Goal: Task Accomplishment & Management: Manage account settings

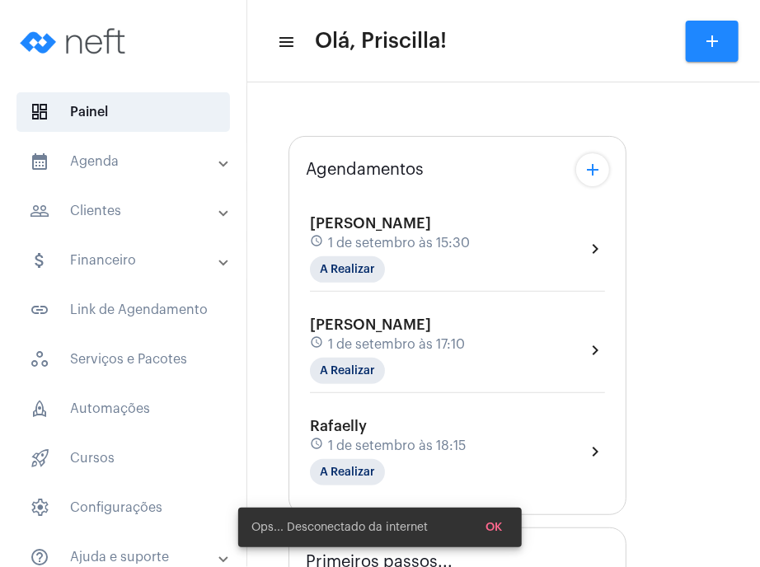
type input "[URL][DOMAIN_NAME]"
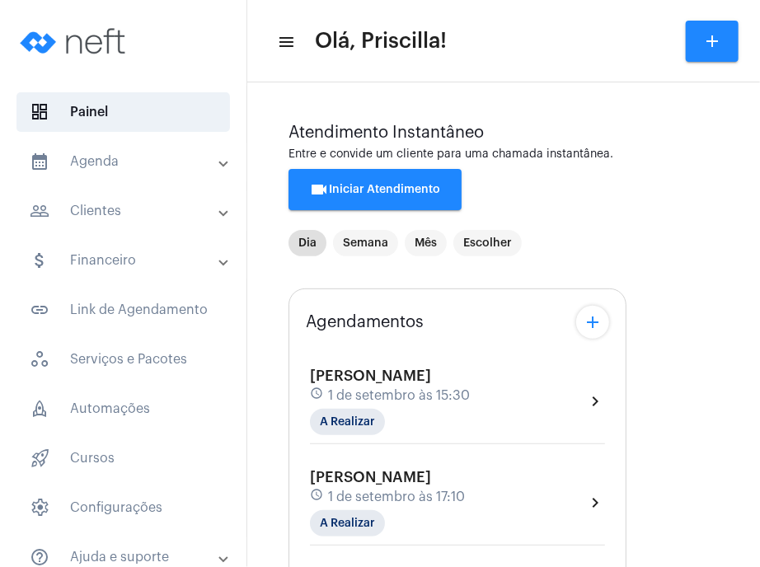
click at [420, 398] on span "1 de setembro às 15:30" at bounding box center [399, 395] width 142 height 15
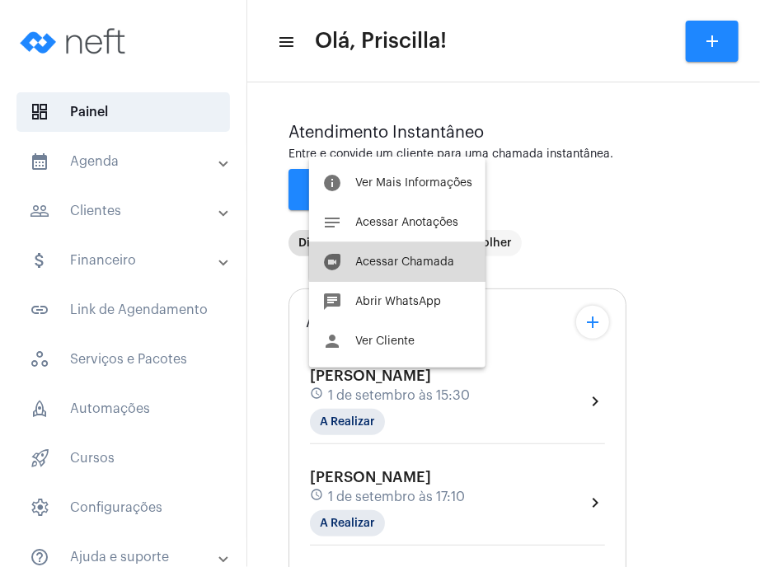
click at [420, 255] on button "duo [PERSON_NAME]" at bounding box center [397, 262] width 176 height 40
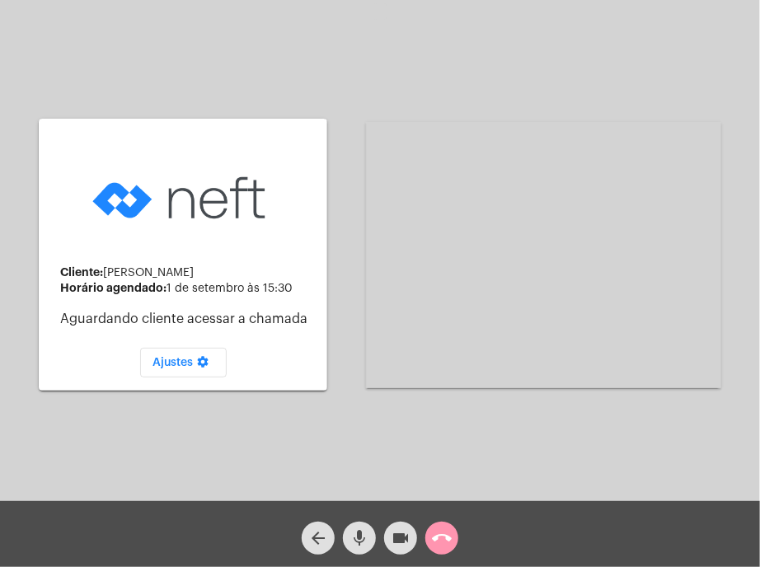
click at [23, 461] on div "Cliente: [PERSON_NAME] Horário agendado: [DATE] 15:30 Aguardando cliente acessa…" at bounding box center [380, 252] width 757 height 501
click at [359, 551] on span "mic" at bounding box center [360, 538] width 20 height 33
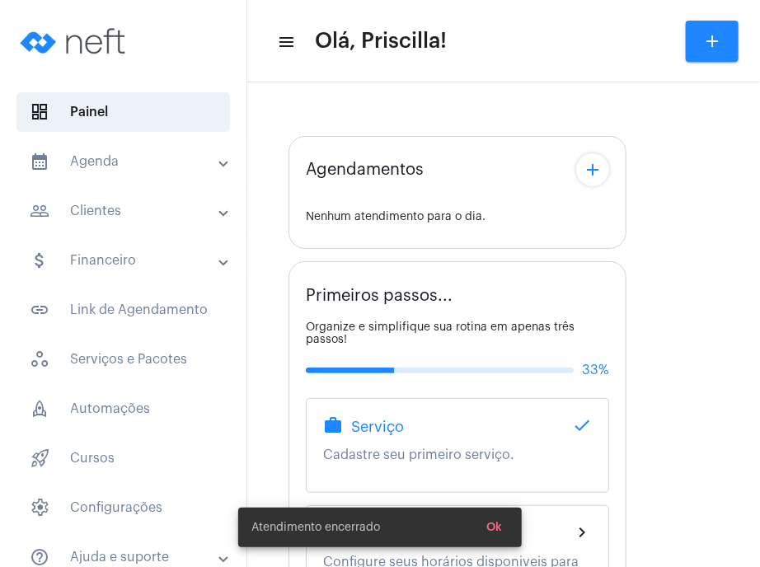
type input "[URL][DOMAIN_NAME]"
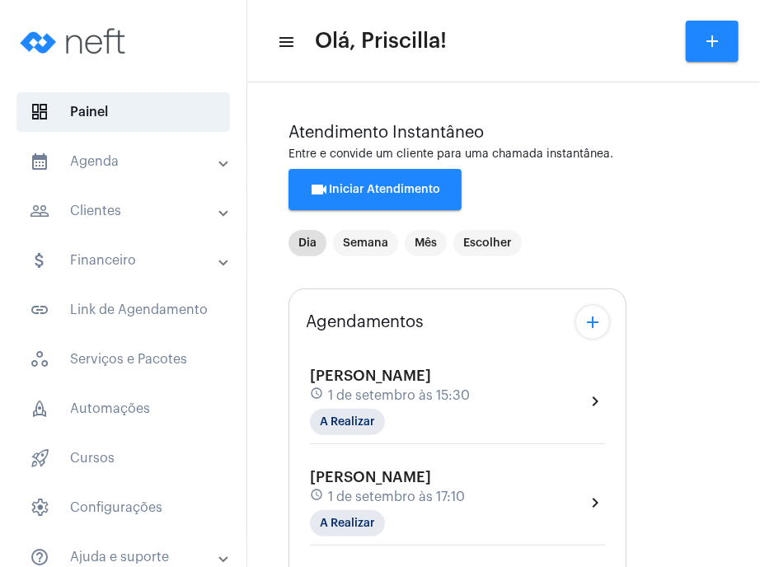
click at [149, 216] on mat-panel-title "people_outline Clientes" at bounding box center [125, 211] width 190 height 20
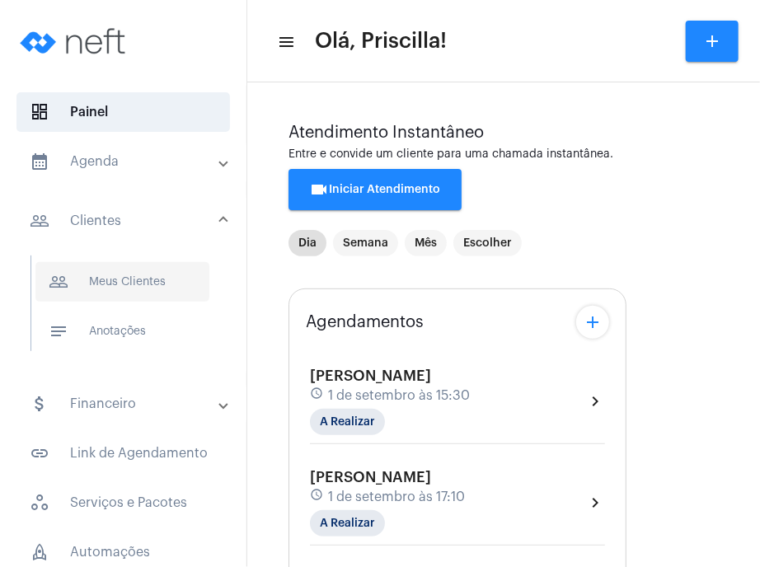
click at [138, 276] on span "people_outline Meus Clientes" at bounding box center [122, 282] width 174 height 40
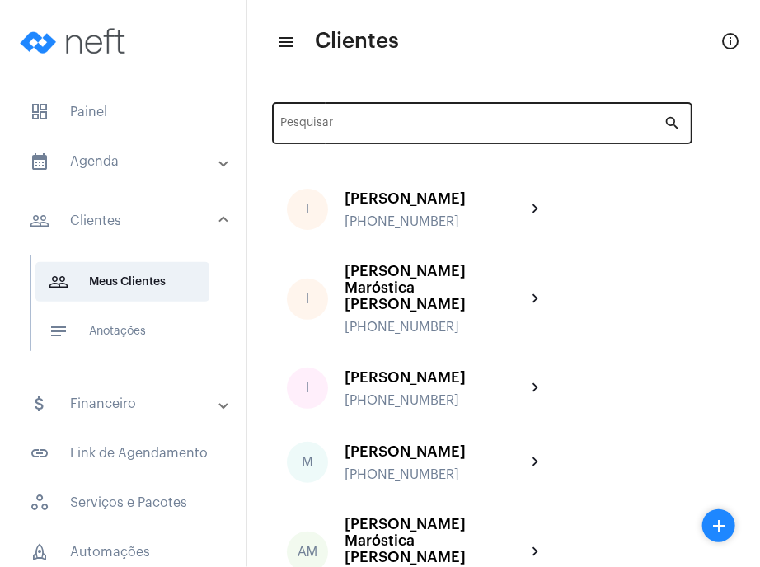
click at [354, 134] on div "Pesquisar" at bounding box center [472, 121] width 383 height 45
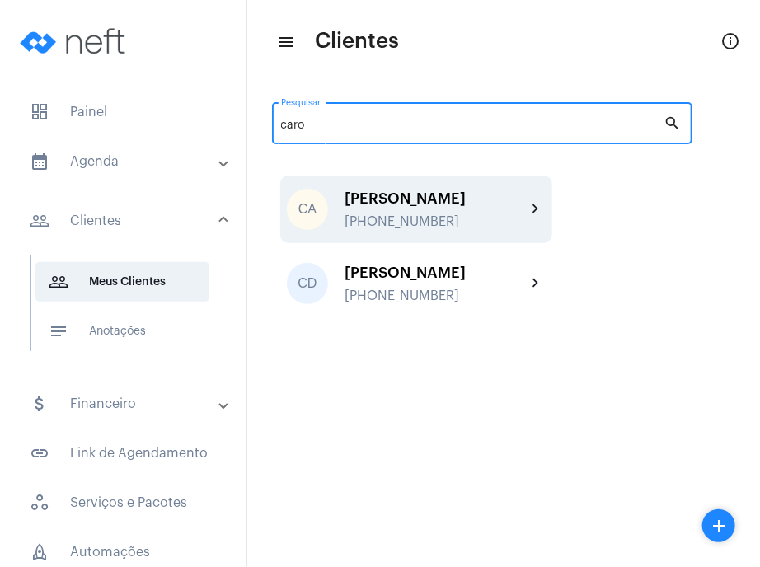
type input "caro"
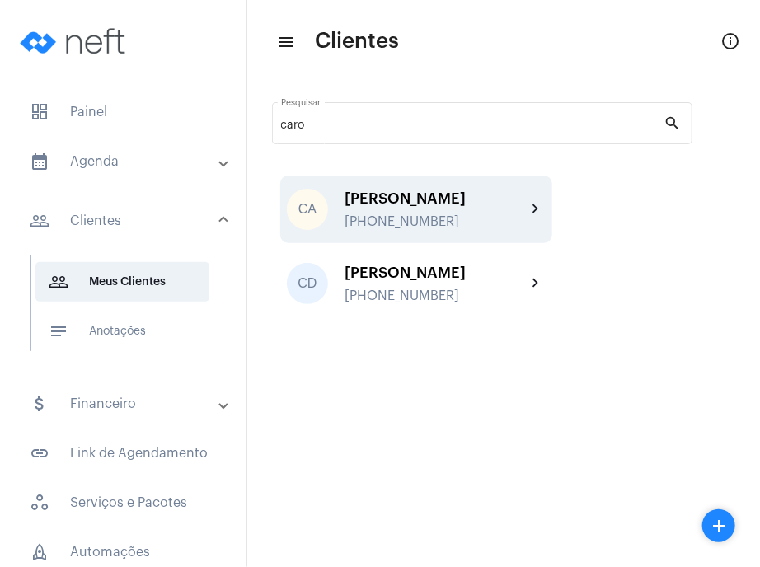
click at [401, 211] on div "[PERSON_NAME] [PHONE_NUMBER]" at bounding box center [435, 209] width 181 height 39
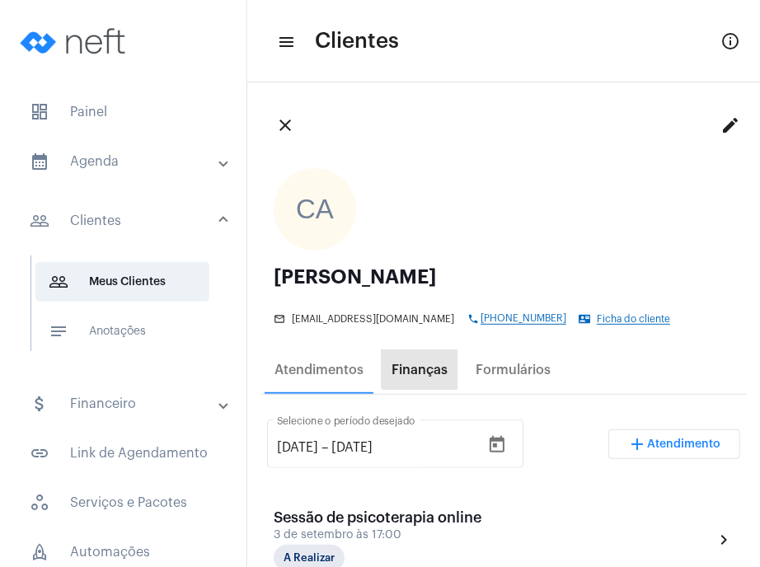
click at [439, 365] on div "Finanças" at bounding box center [420, 370] width 56 height 15
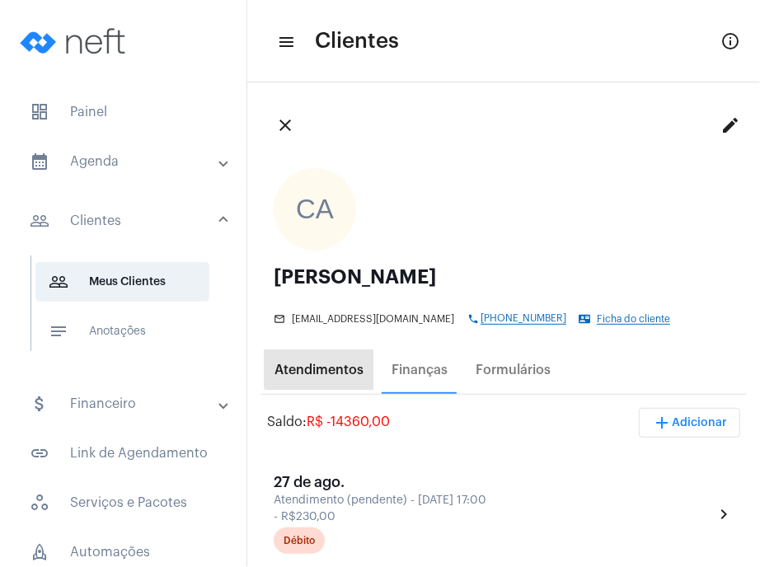
click at [319, 366] on div "Atendimentos" at bounding box center [319, 370] width 89 height 15
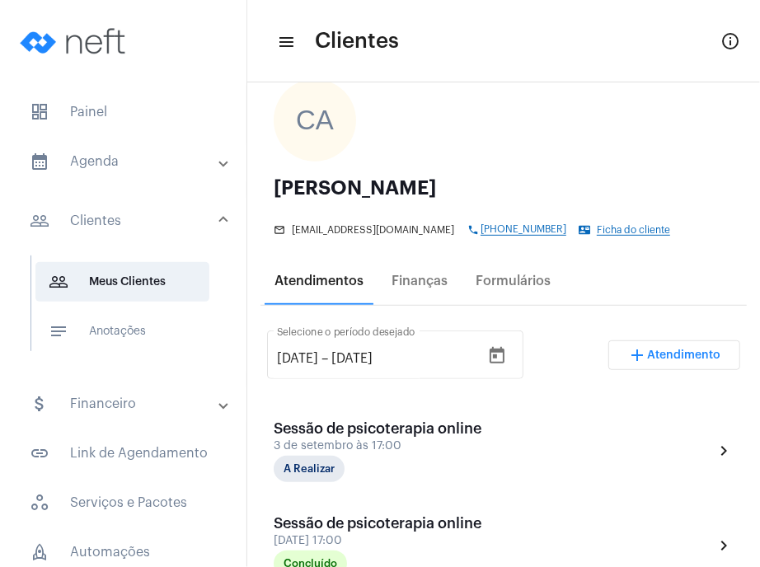
scroll to position [48, 0]
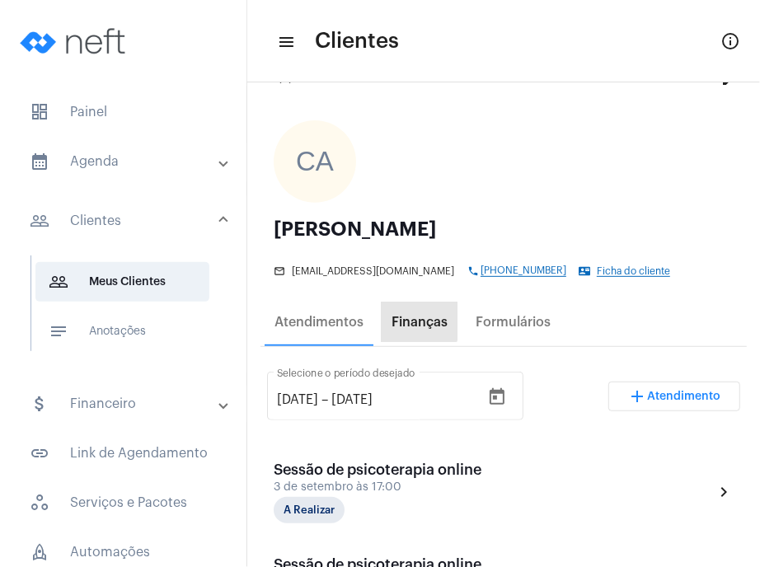
click at [419, 321] on div "Finanças" at bounding box center [420, 322] width 56 height 15
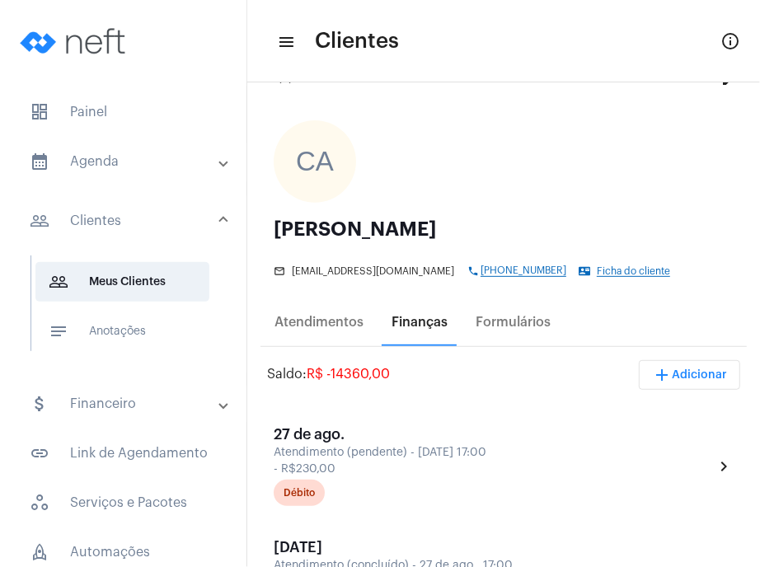
scroll to position [0, 0]
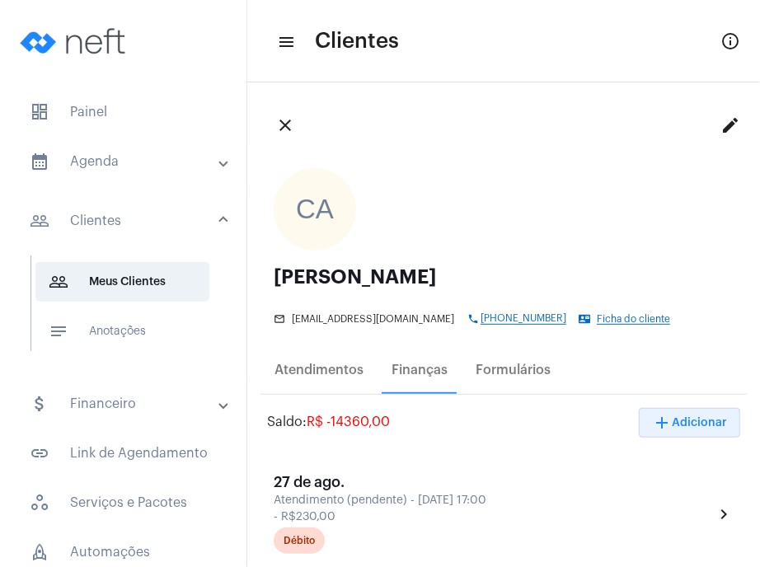
click at [670, 421] on span "add Adicionar" at bounding box center [689, 423] width 75 height 12
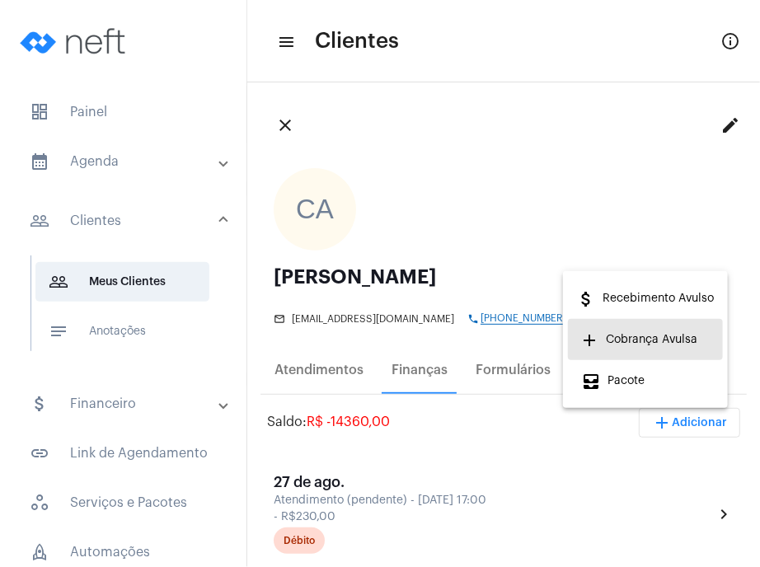
click at [656, 350] on span "add Cobrança Avulsa" at bounding box center [639, 340] width 116 height 30
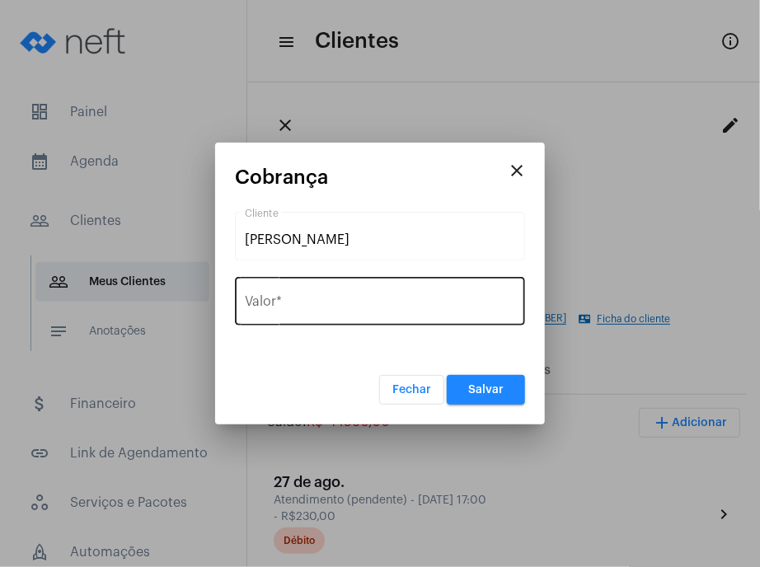
click at [378, 317] on div "Valor *" at bounding box center [380, 300] width 270 height 52
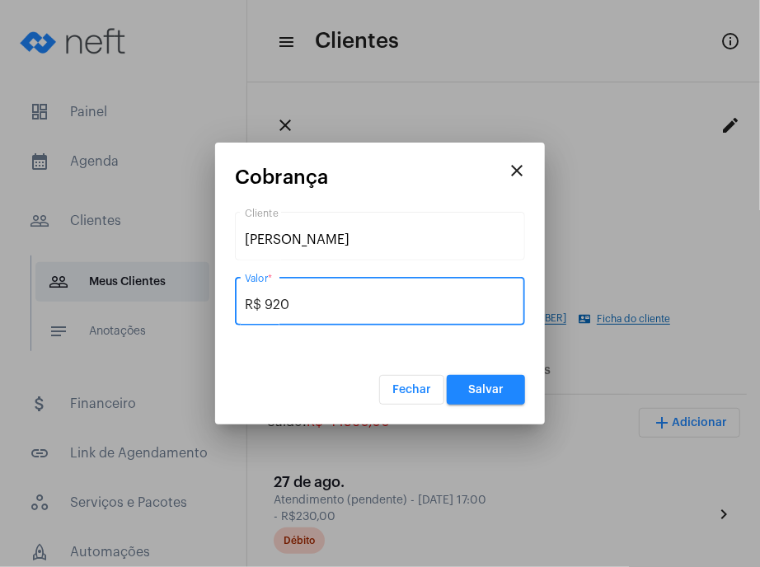
type input "R$ 920"
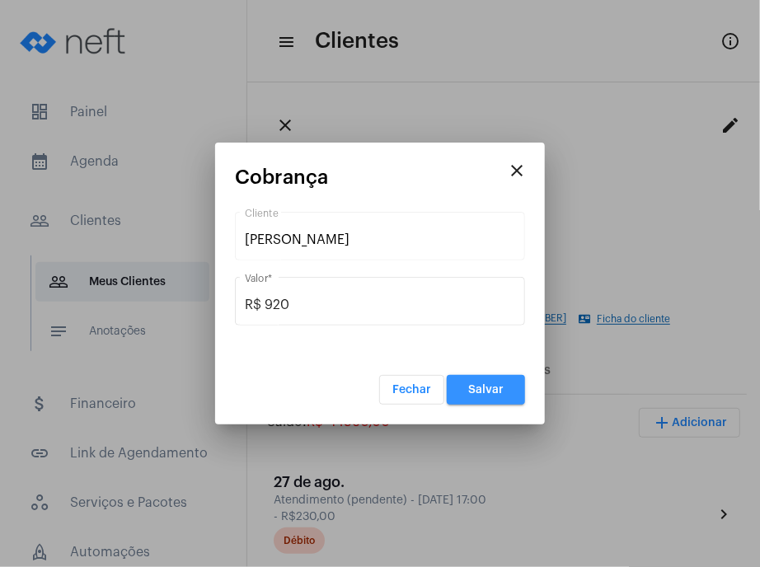
click at [478, 385] on span "Salvar" at bounding box center [485, 390] width 35 height 12
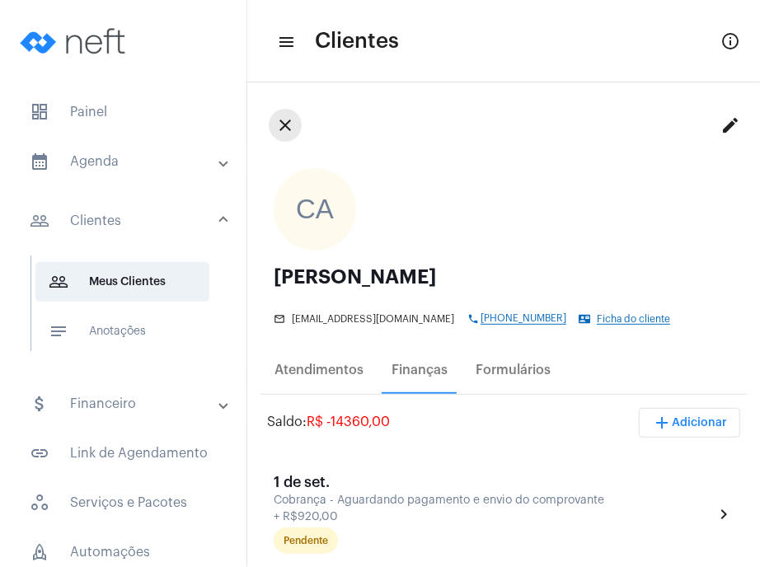
click at [284, 118] on mat-icon "close" at bounding box center [285, 125] width 20 height 20
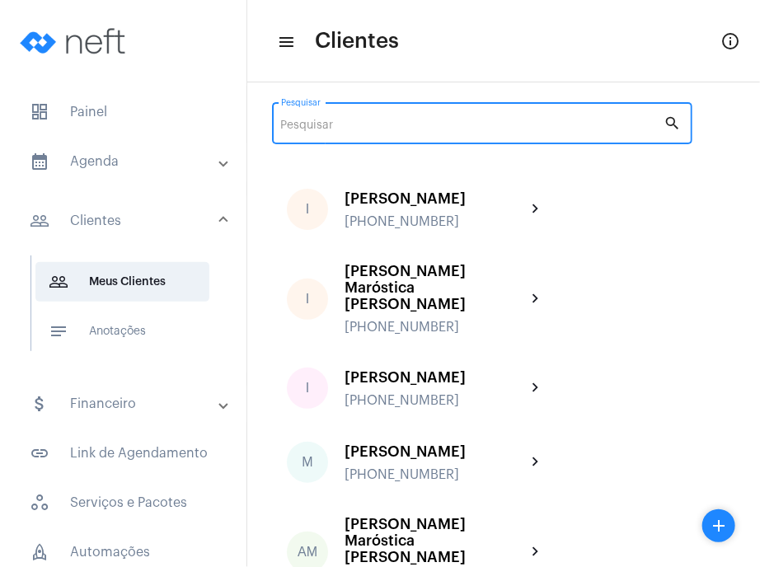
click at [365, 124] on input "Pesquisar" at bounding box center [472, 126] width 383 height 13
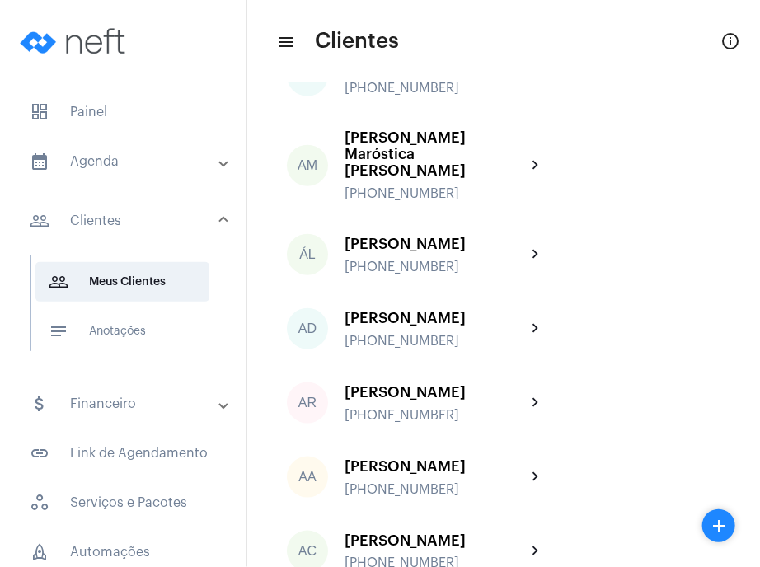
scroll to position [429, 0]
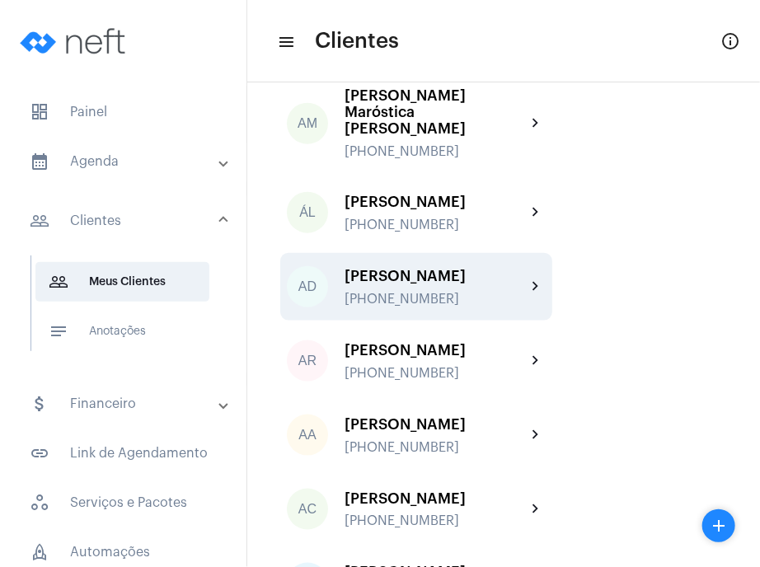
click at [514, 292] on div "[PHONE_NUMBER]" at bounding box center [435, 299] width 181 height 15
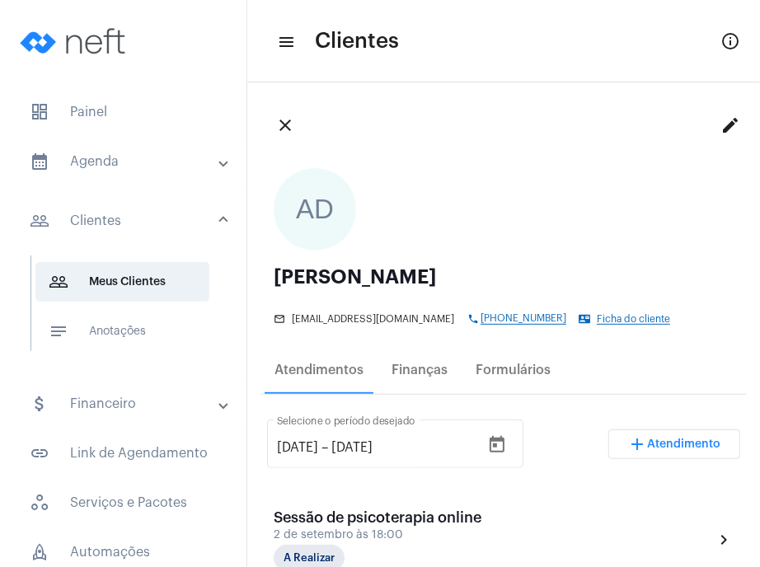
click at [429, 373] on mat-tooltip-component "Enviar whatsapp para cliente" at bounding box center [477, 357] width 224 height 65
click at [445, 378] on div "Finanças" at bounding box center [420, 370] width 76 height 40
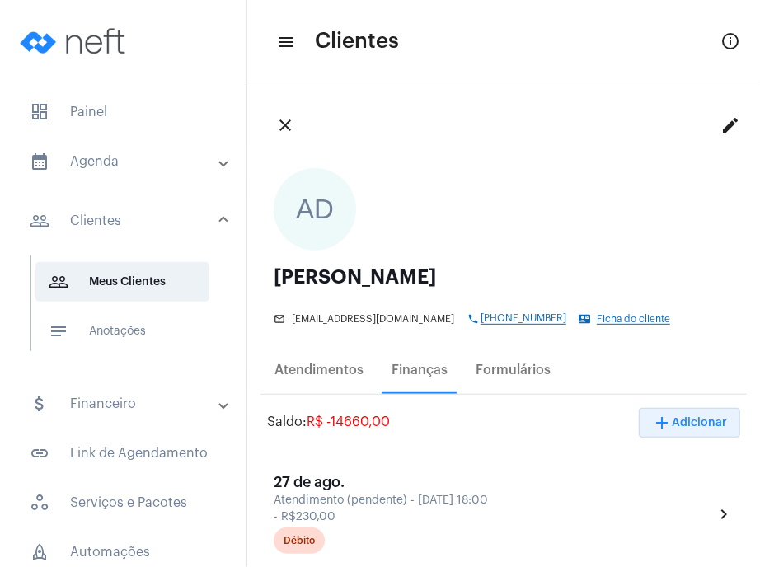
click at [664, 421] on span "add Adicionar" at bounding box center [689, 423] width 75 height 12
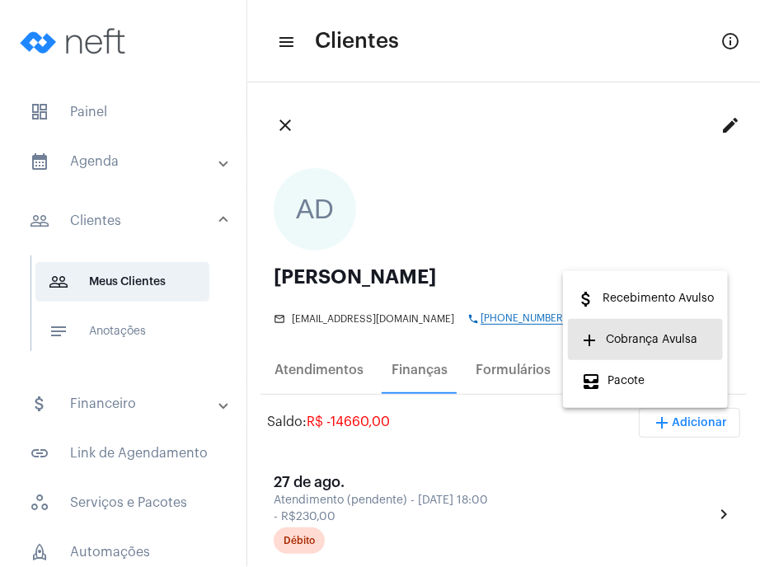
click at [636, 340] on span "add Cobrança Avulsa" at bounding box center [639, 340] width 116 height 30
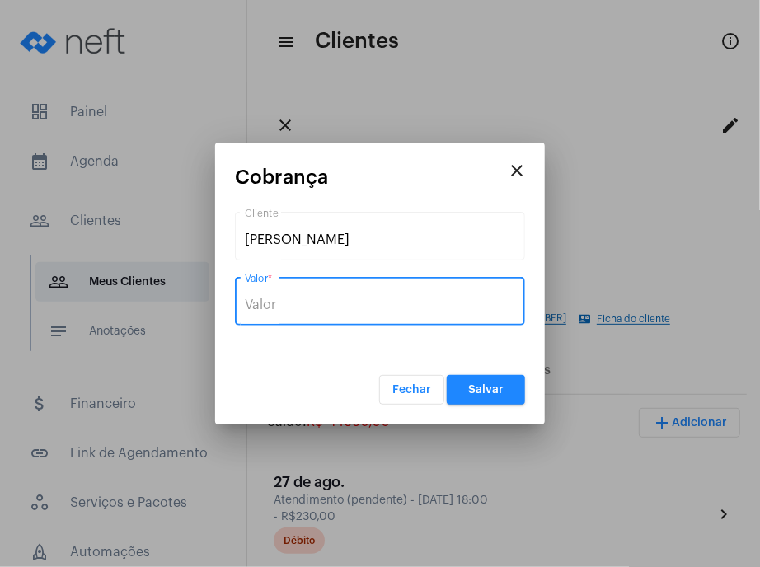
click at [350, 298] on input "Valor *" at bounding box center [380, 305] width 270 height 15
type input "R$ 920"
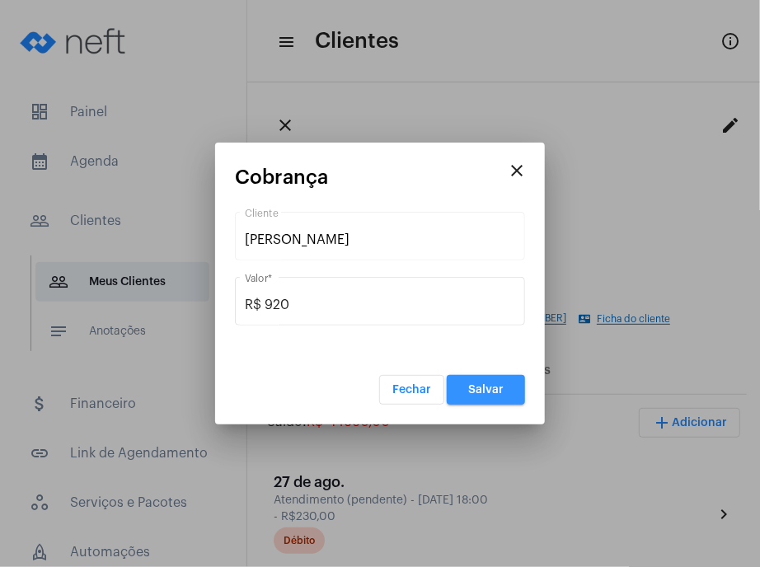
click at [476, 375] on button "Salvar" at bounding box center [486, 390] width 78 height 30
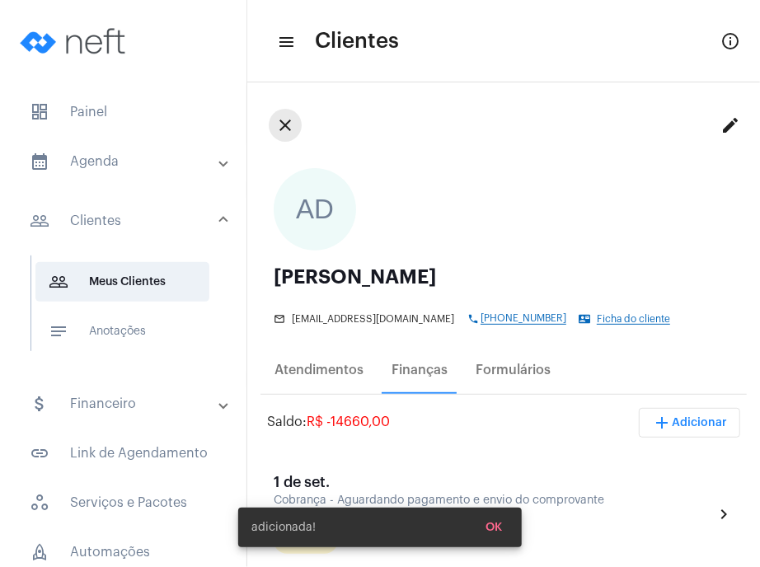
click at [289, 126] on mat-icon "close" at bounding box center [285, 125] width 20 height 20
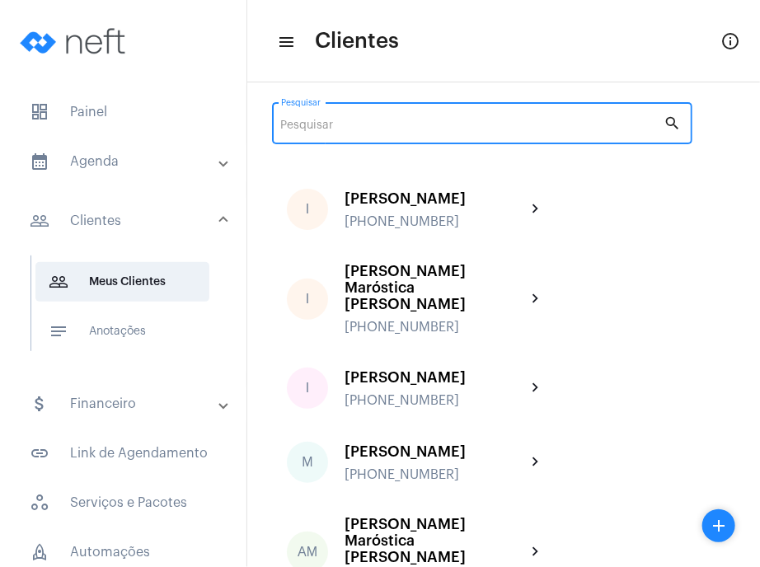
click at [477, 124] on input "Pesquisar" at bounding box center [472, 126] width 383 height 13
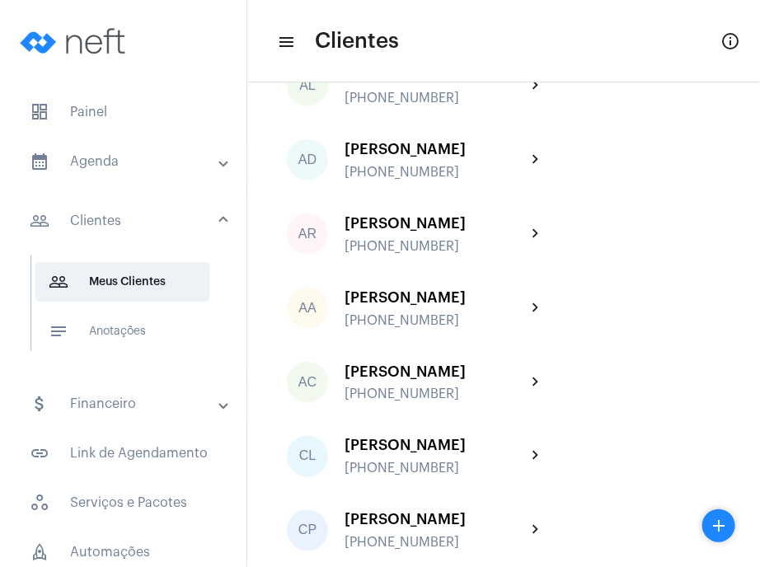
scroll to position [581, 0]
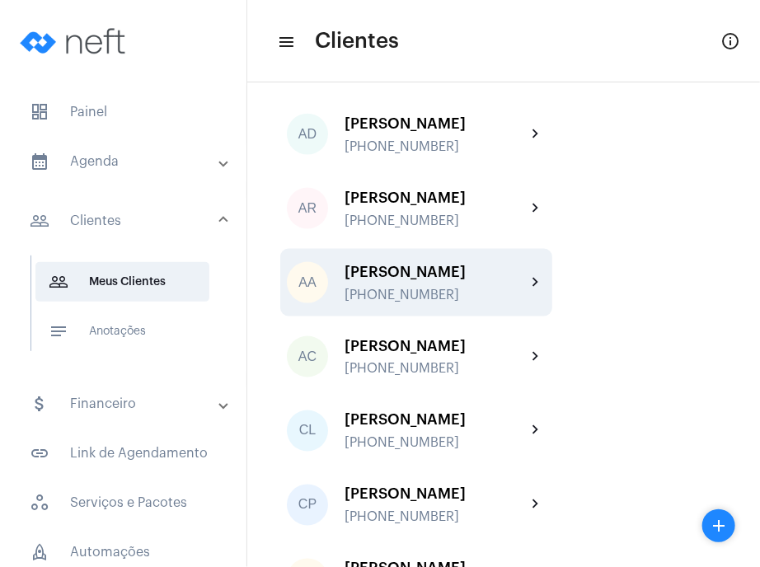
click at [519, 288] on div "[PHONE_NUMBER]" at bounding box center [435, 295] width 181 height 15
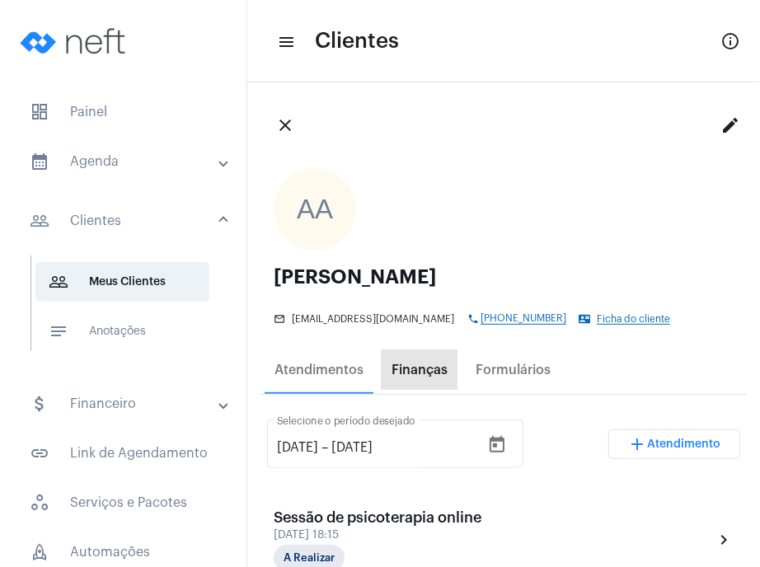
click at [422, 364] on div "Finanças" at bounding box center [420, 370] width 56 height 15
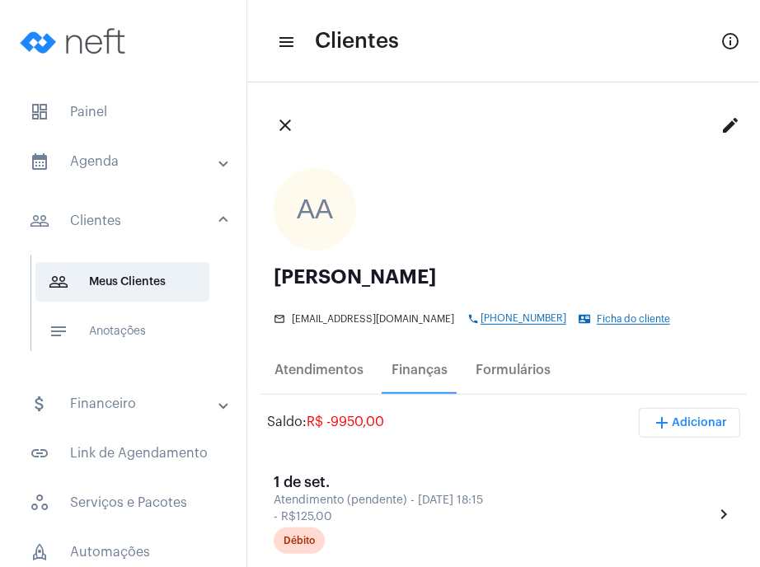
click at [669, 425] on span "add Adicionar" at bounding box center [689, 423] width 75 height 12
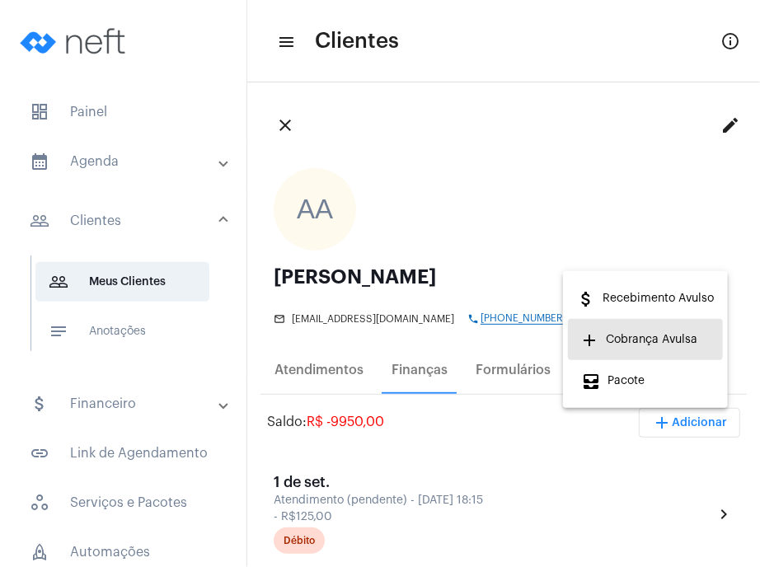
click at [620, 343] on span "add Cobrança Avulsa" at bounding box center [639, 340] width 116 height 30
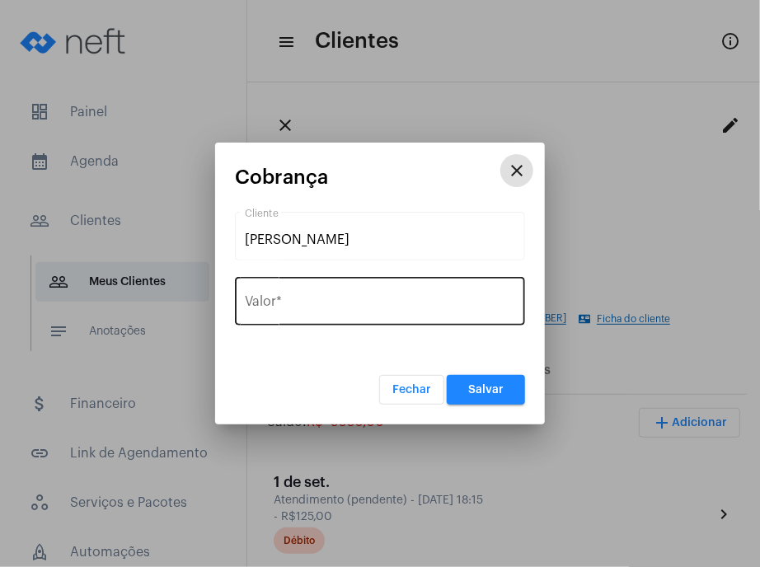
click at [385, 318] on div "Valor *" at bounding box center [380, 300] width 270 height 52
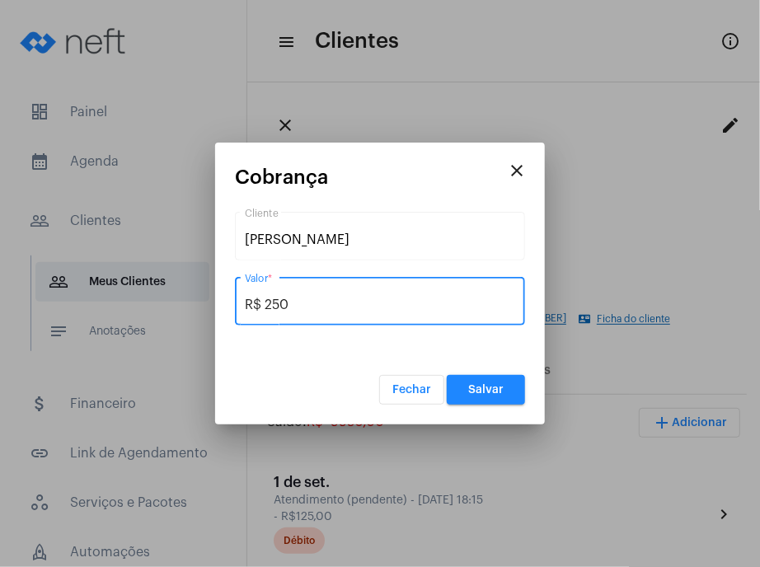
type input "R$ 250"
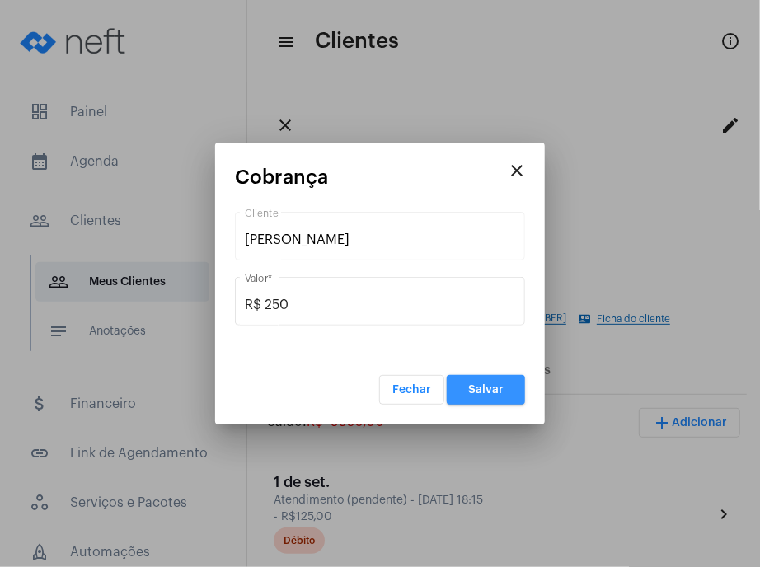
click at [476, 383] on button "Salvar" at bounding box center [486, 390] width 78 height 30
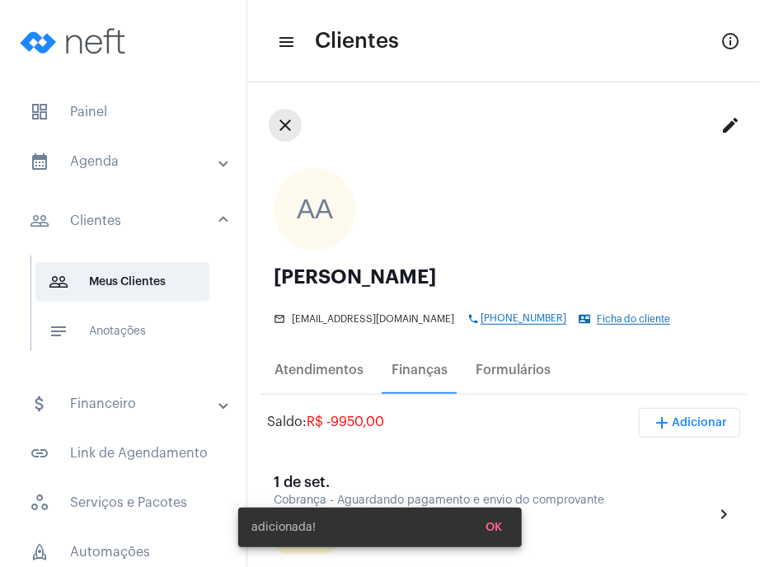
click at [274, 126] on button "close" at bounding box center [285, 125] width 33 height 33
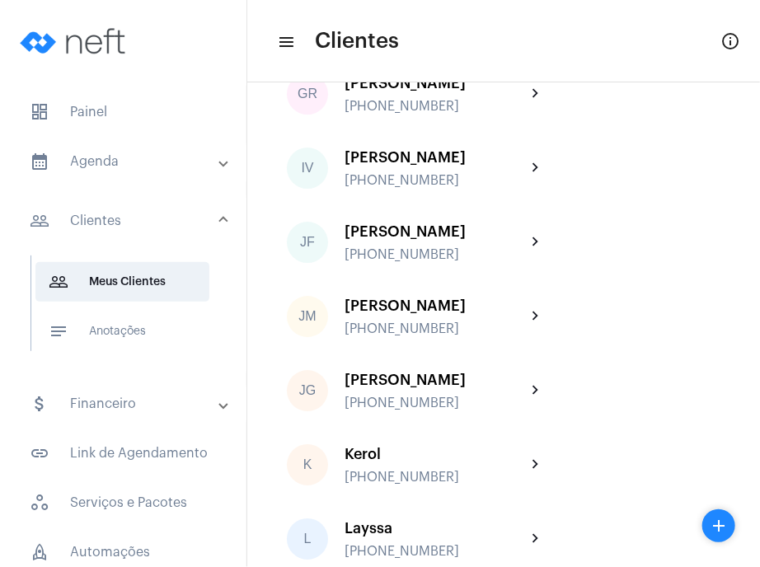
scroll to position [1536, 0]
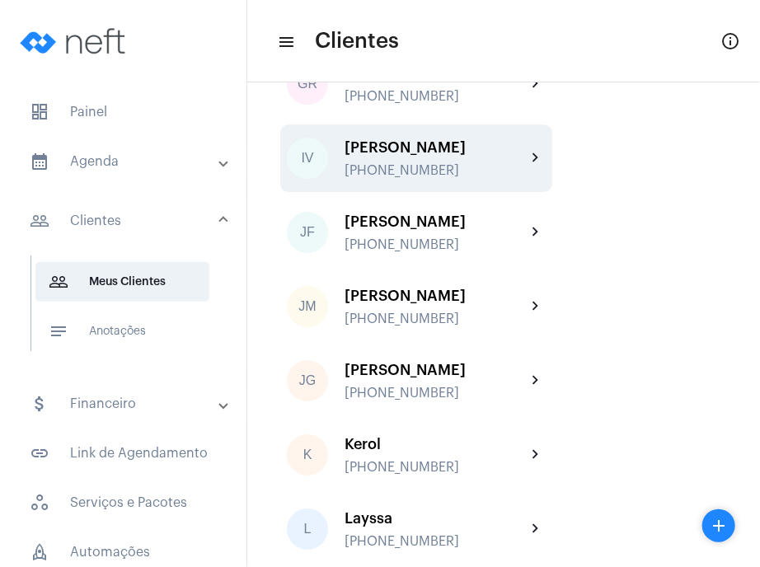
click at [505, 156] on div "[PERSON_NAME]" at bounding box center [435, 147] width 181 height 16
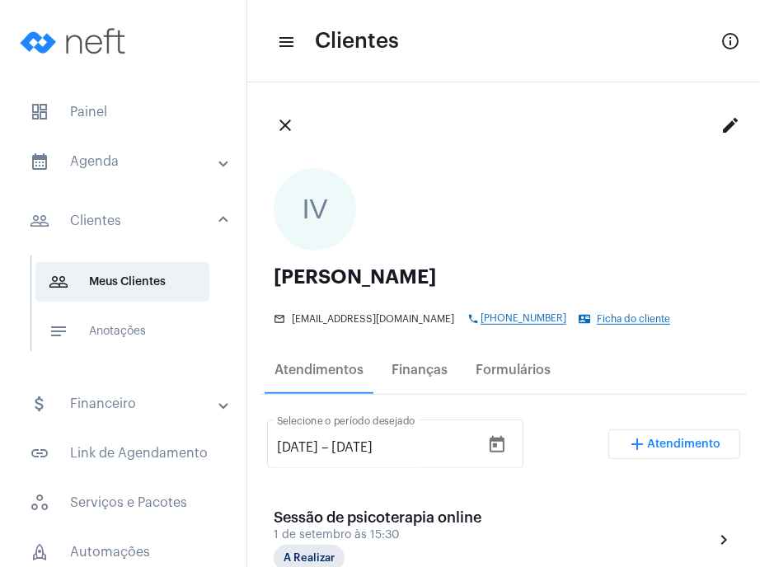
click at [434, 370] on div "Enviar whatsapp para cliente" at bounding box center [484, 358] width 185 height 26
click at [450, 382] on div "Finanças" at bounding box center [420, 370] width 76 height 40
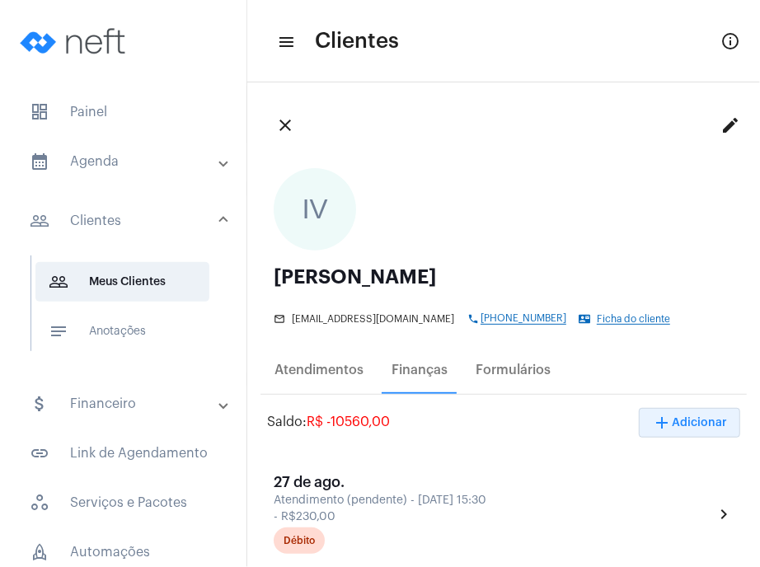
click at [710, 419] on span "add Adicionar" at bounding box center [689, 423] width 75 height 12
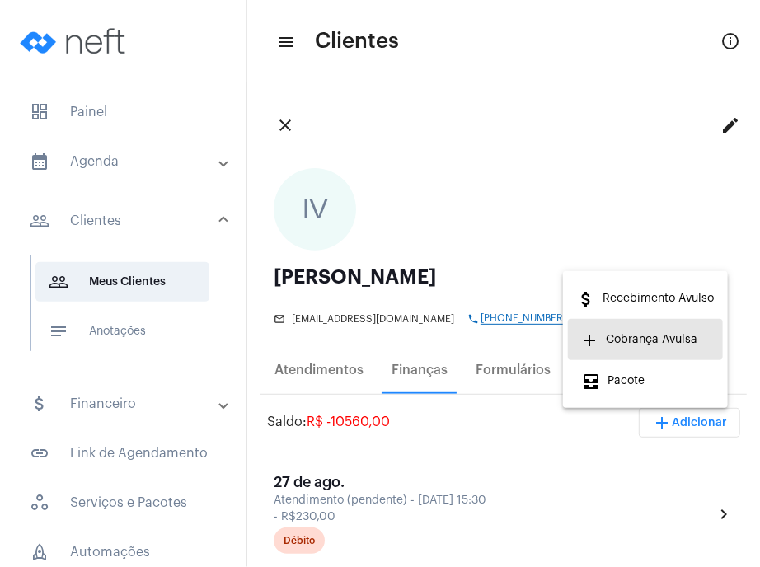
click at [671, 319] on button "add Cobrança Avulsa" at bounding box center [645, 339] width 155 height 41
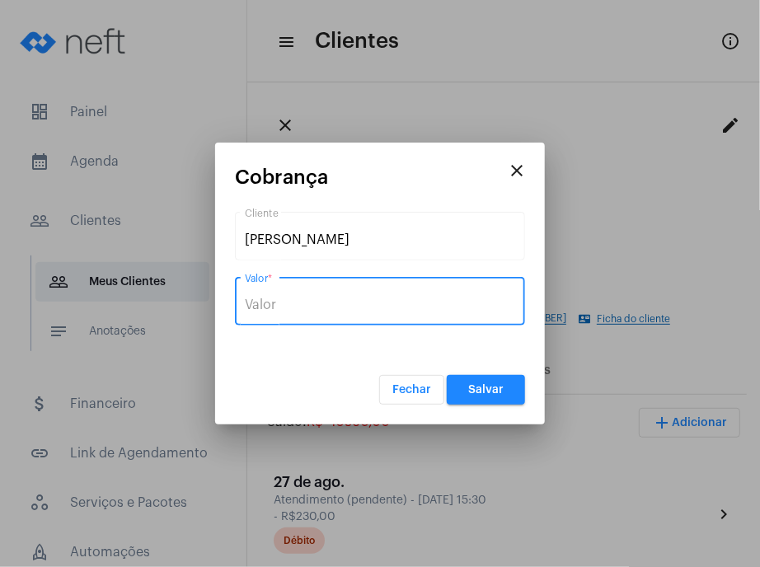
click at [429, 306] on input "Valor *" at bounding box center [380, 305] width 270 height 15
type input "R$ 850"
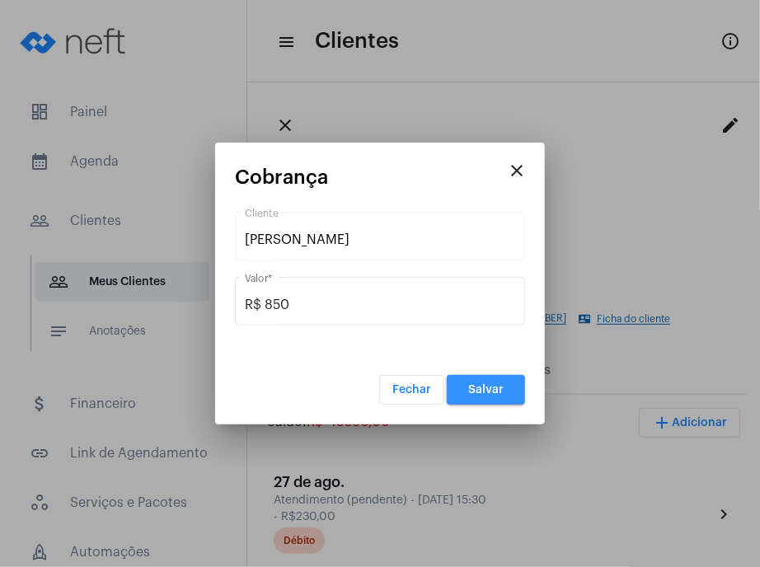
click at [485, 388] on span "Salvar" at bounding box center [485, 390] width 35 height 12
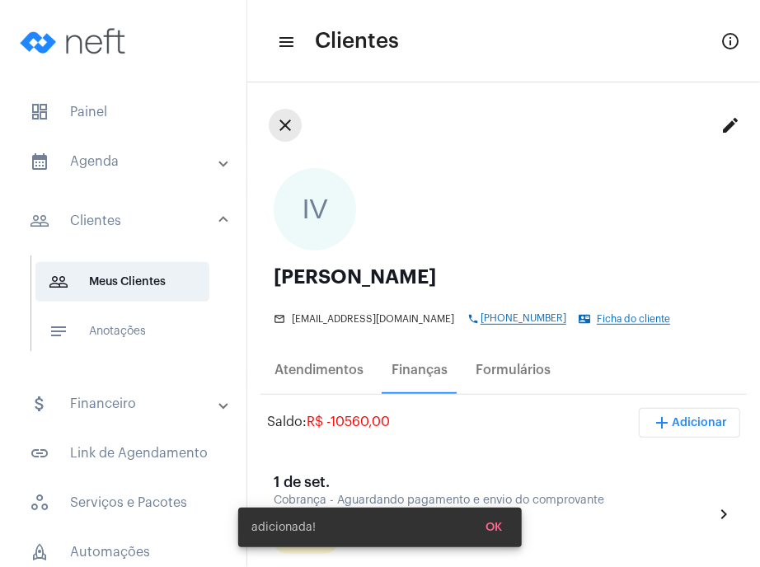
click at [276, 122] on mat-icon "close" at bounding box center [285, 125] width 20 height 20
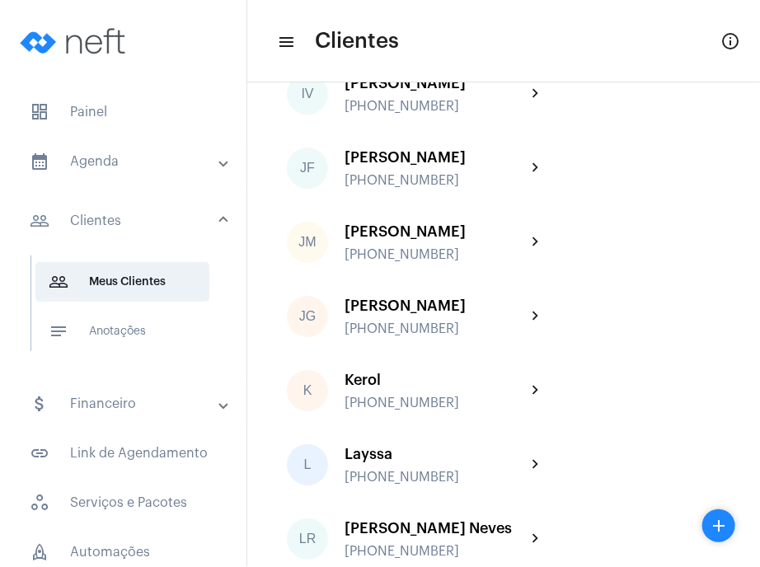
scroll to position [1513, 0]
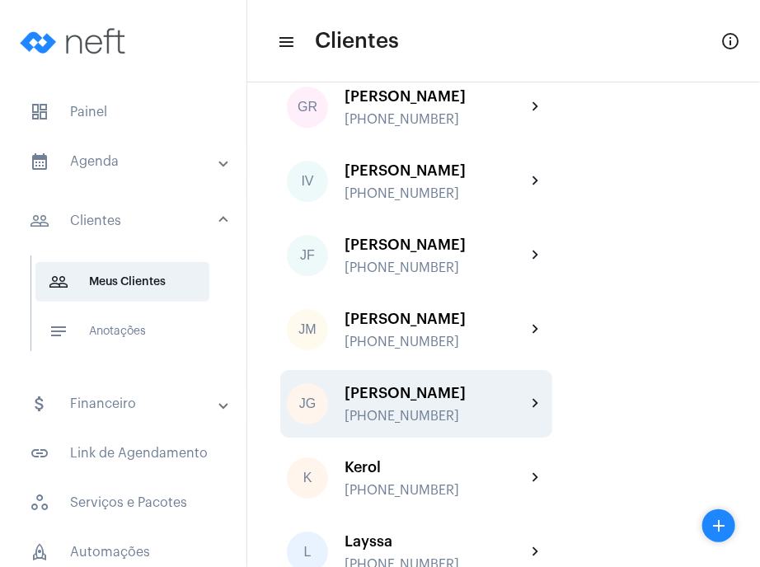
drag, startPoint x: 756, startPoint y: 242, endPoint x: 494, endPoint y: 415, distance: 313.7
click at [494, 401] on div "[PERSON_NAME]" at bounding box center [435, 393] width 181 height 16
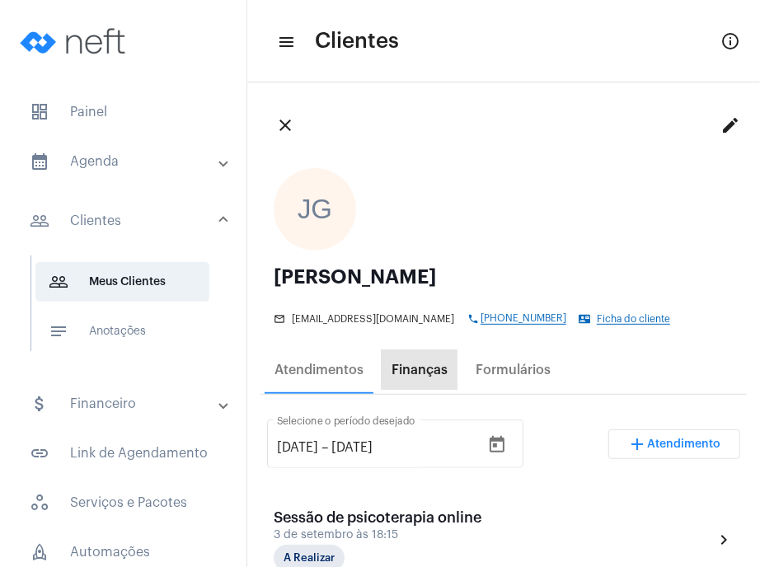
click at [421, 361] on div "Finanças" at bounding box center [420, 370] width 76 height 40
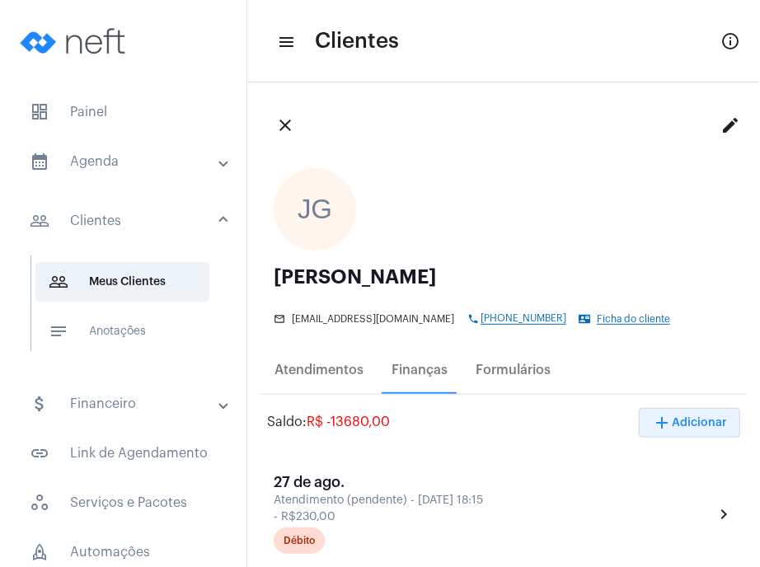
click at [690, 420] on span "add Adicionar" at bounding box center [689, 423] width 75 height 12
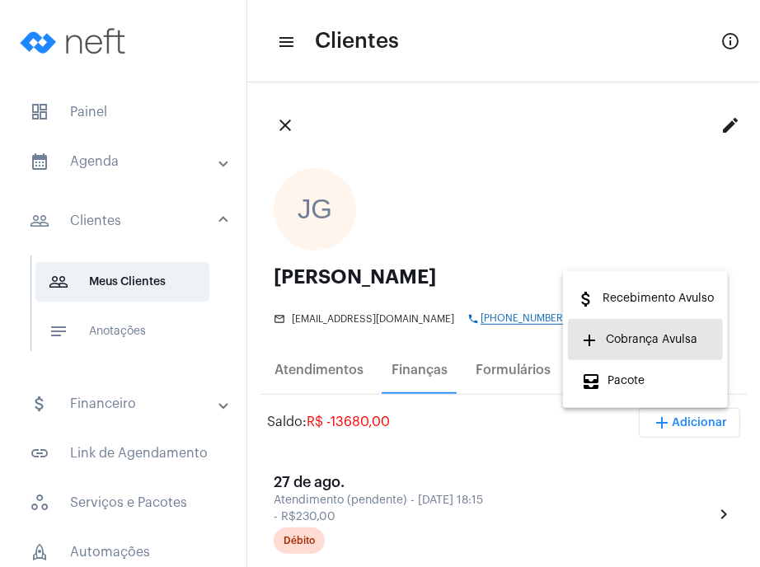
click at [664, 346] on span "add Cobrança Avulsa" at bounding box center [639, 340] width 116 height 30
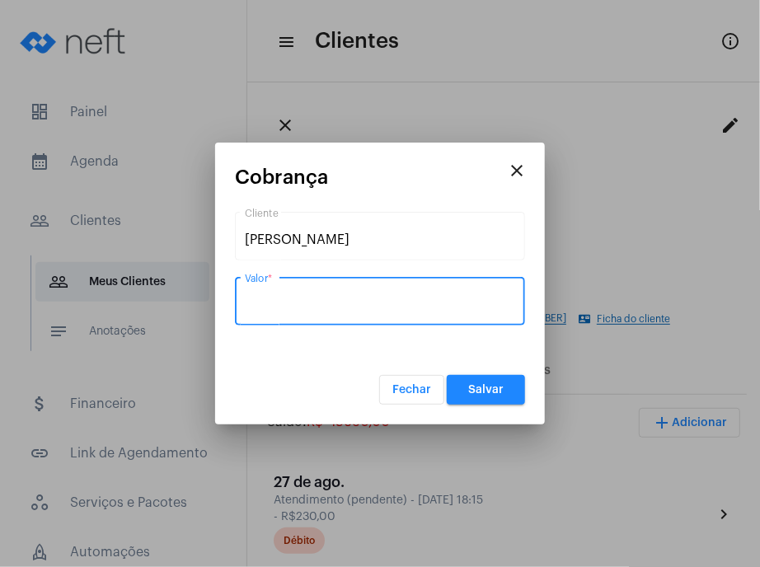
click at [491, 308] on input "Valor *" at bounding box center [380, 305] width 270 height 15
type input "R$ 800"
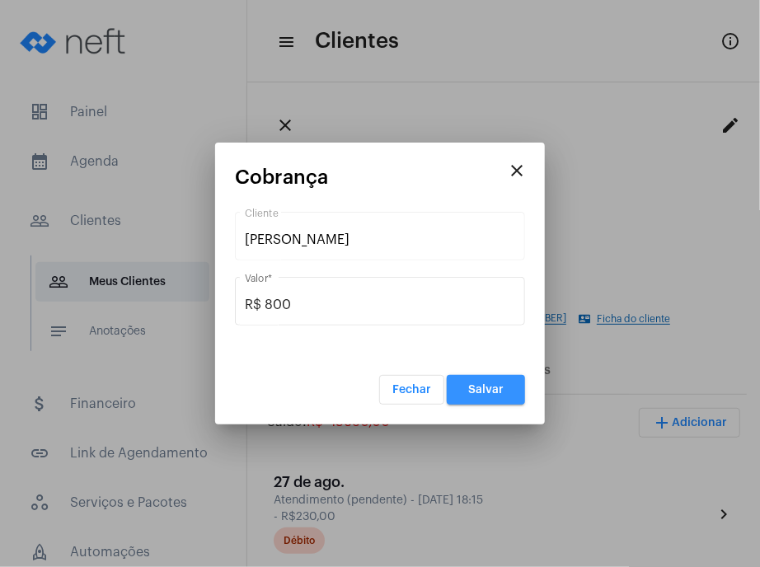
click at [492, 395] on button "Salvar" at bounding box center [486, 390] width 78 height 30
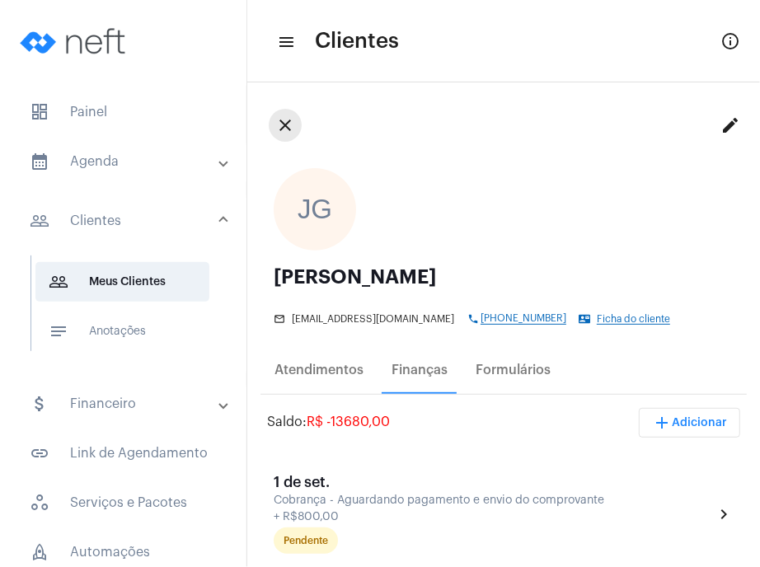
click at [286, 120] on mat-icon "close" at bounding box center [285, 125] width 20 height 20
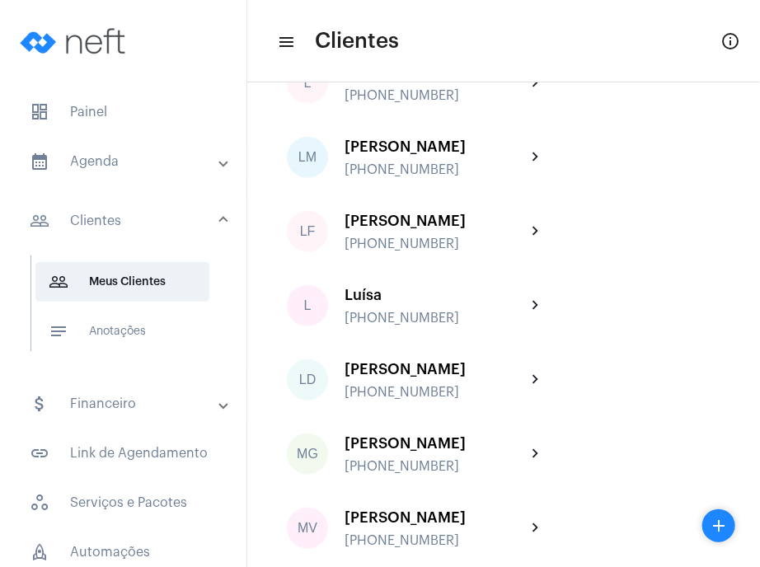
scroll to position [2151, 0]
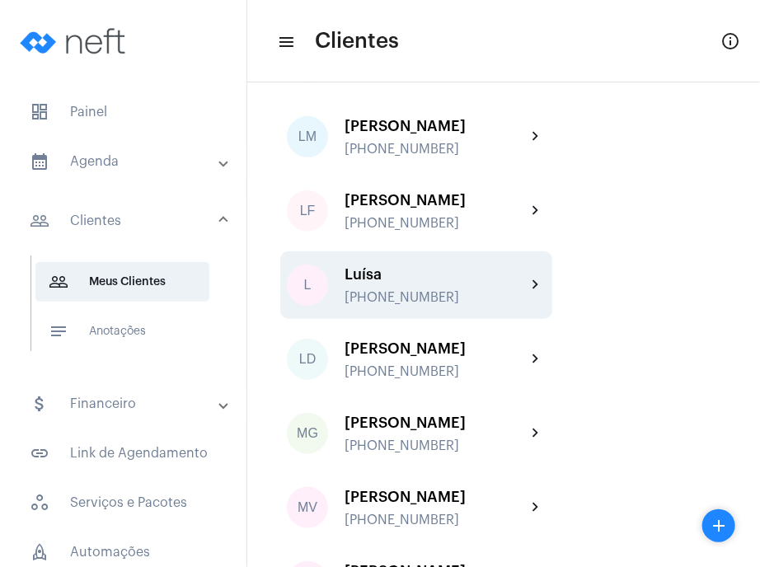
click at [534, 295] on mat-icon "chevron_right" at bounding box center [536, 285] width 20 height 20
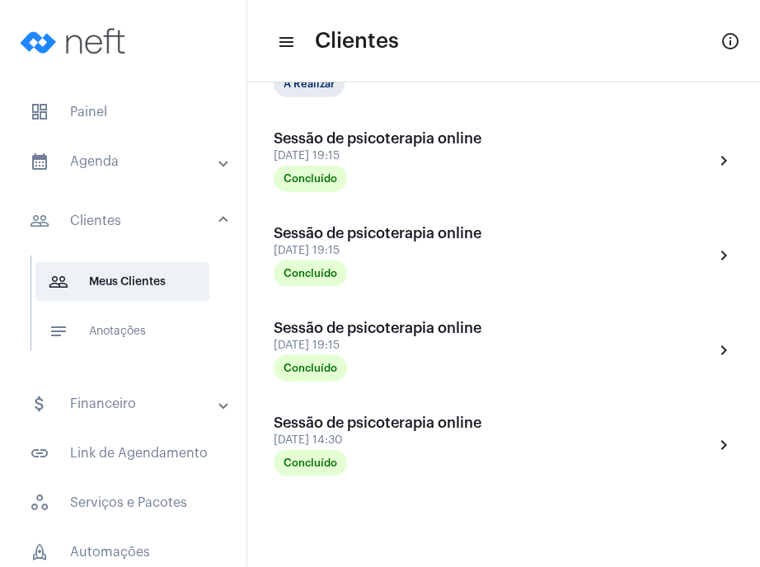
scroll to position [478, 0]
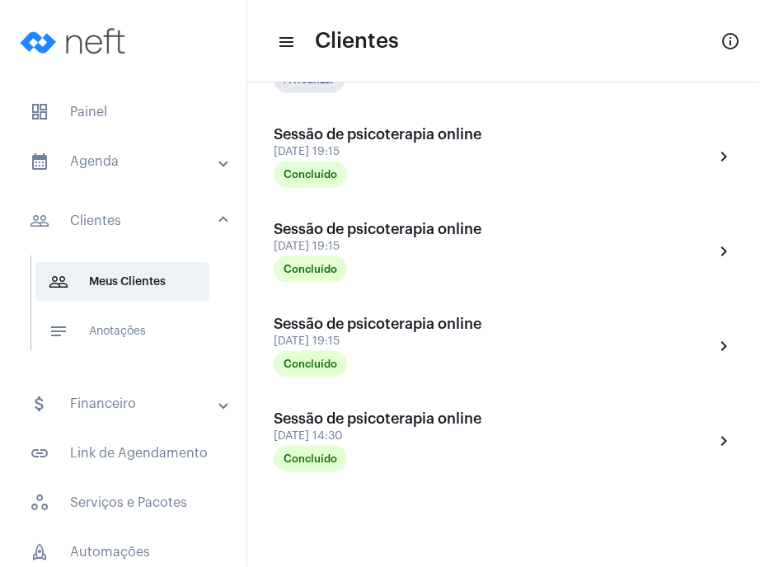
click at [270, 16] on mat-toolbar-row "menu Clientes info_outlined" at bounding box center [503, 41] width 513 height 53
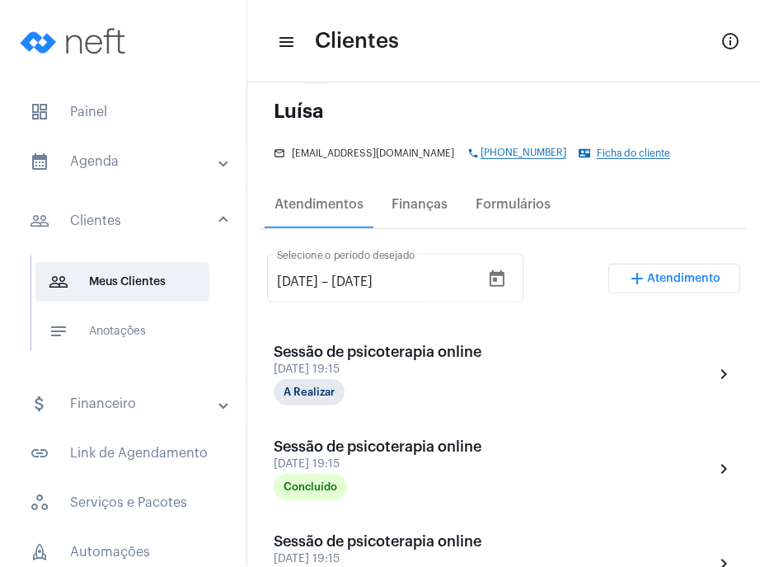
scroll to position [138, 0]
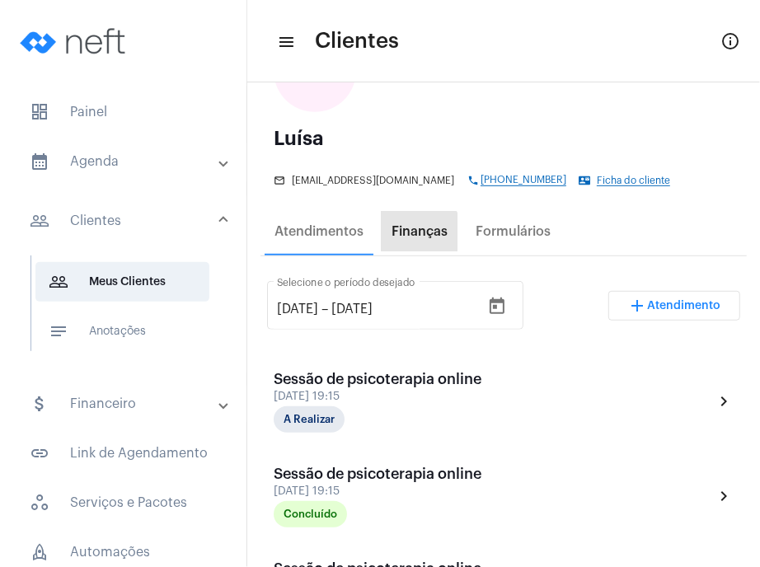
click at [406, 240] on div "Finanças" at bounding box center [420, 232] width 76 height 40
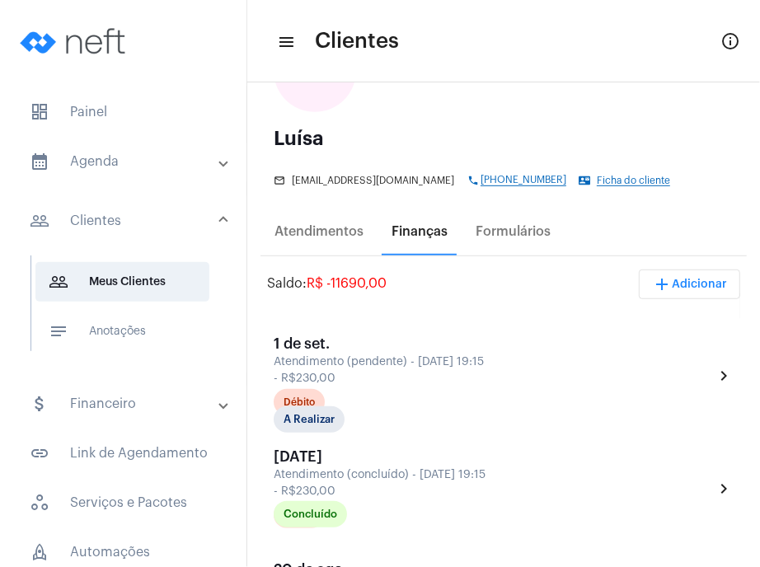
scroll to position [0, 0]
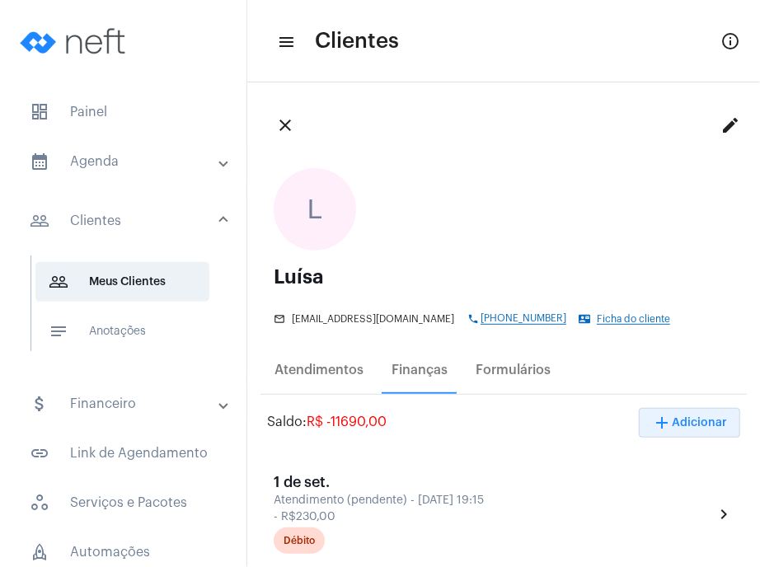
click at [686, 418] on span "add Adicionar" at bounding box center [689, 423] width 75 height 12
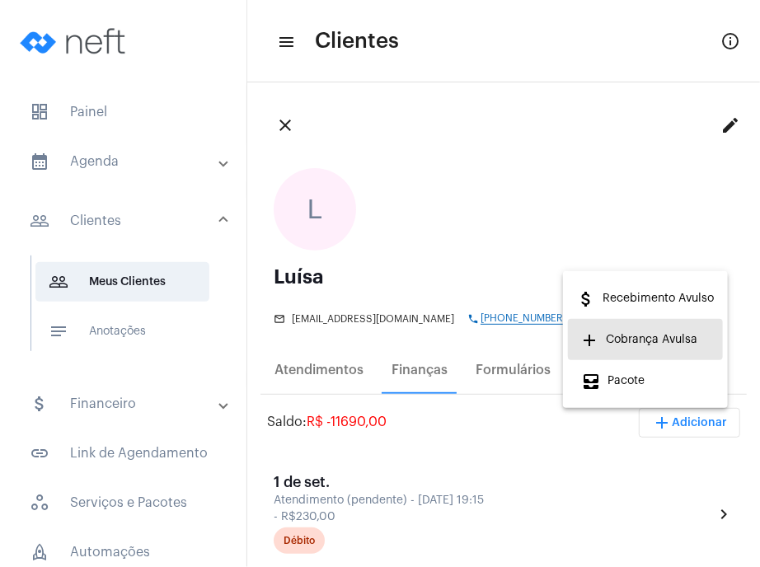
click at [655, 338] on span "add Cobrança Avulsa" at bounding box center [639, 340] width 116 height 30
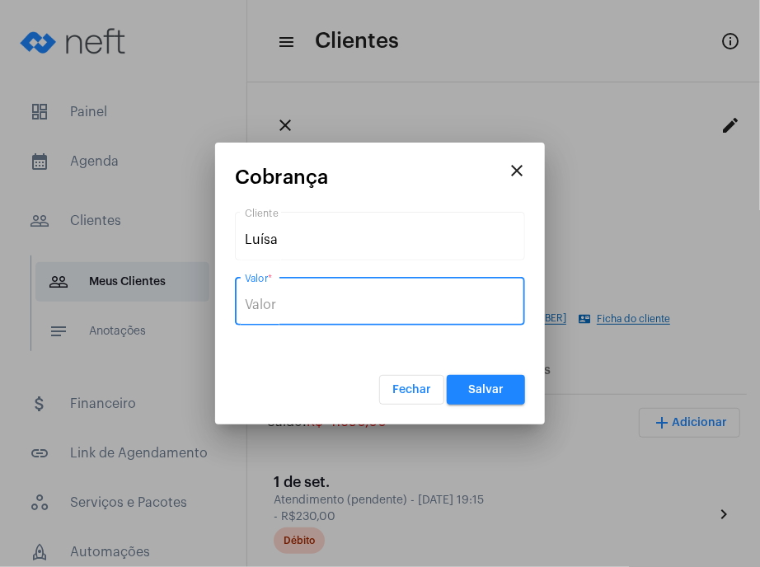
click at [402, 306] on input "Valor *" at bounding box center [380, 305] width 270 height 15
click at [402, 306] on input "R$" at bounding box center [380, 305] width 270 height 15
type input "R$ 1 150"
click at [485, 392] on span "Salvar" at bounding box center [485, 390] width 35 height 12
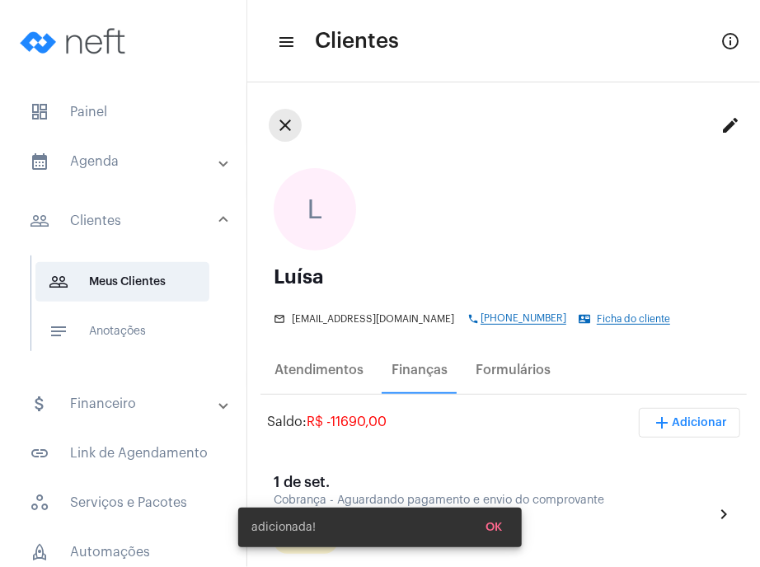
click at [284, 131] on mat-icon "close" at bounding box center [285, 125] width 20 height 20
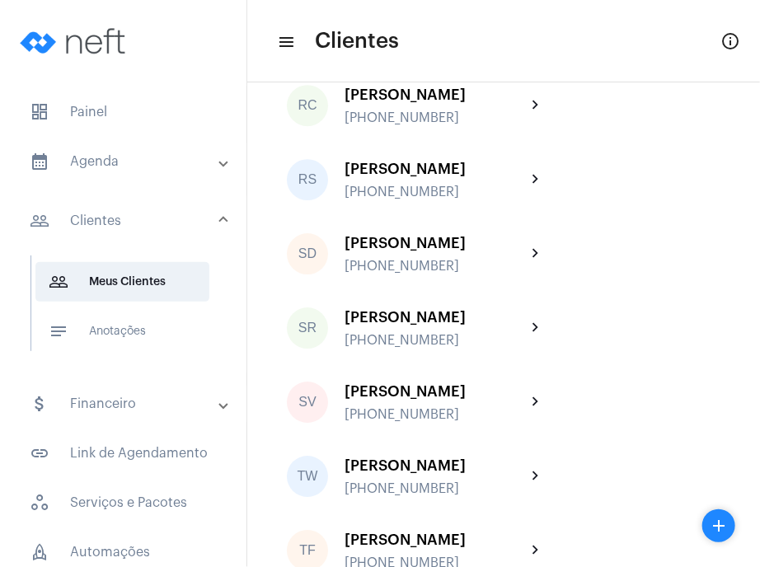
scroll to position [3389, 0]
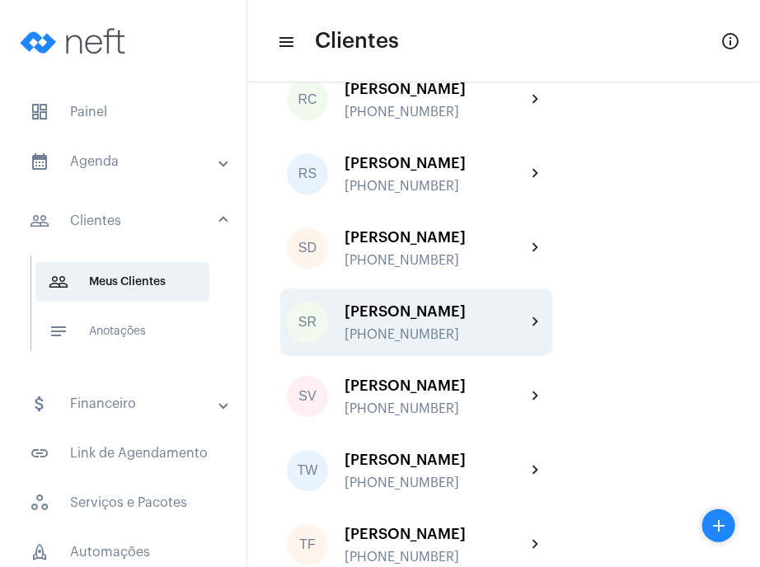
click at [519, 320] on div "[PERSON_NAME]" at bounding box center [435, 311] width 181 height 16
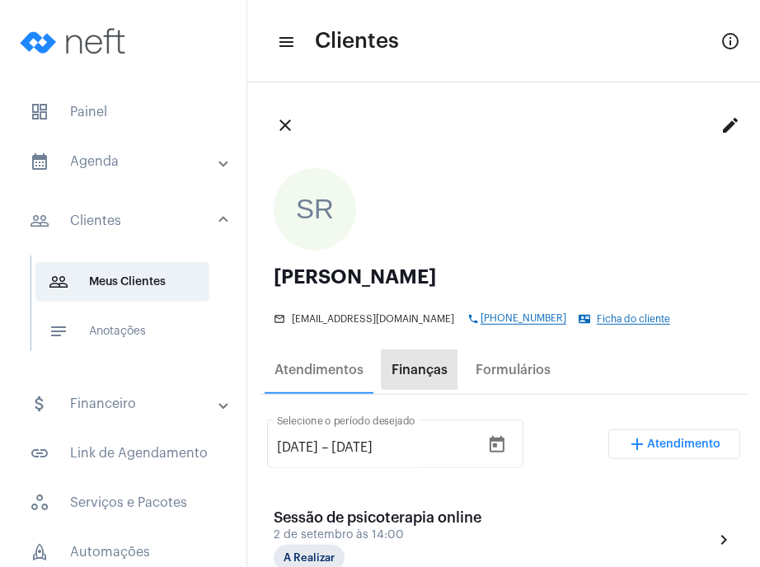
click at [439, 365] on div "Finanças" at bounding box center [420, 370] width 56 height 15
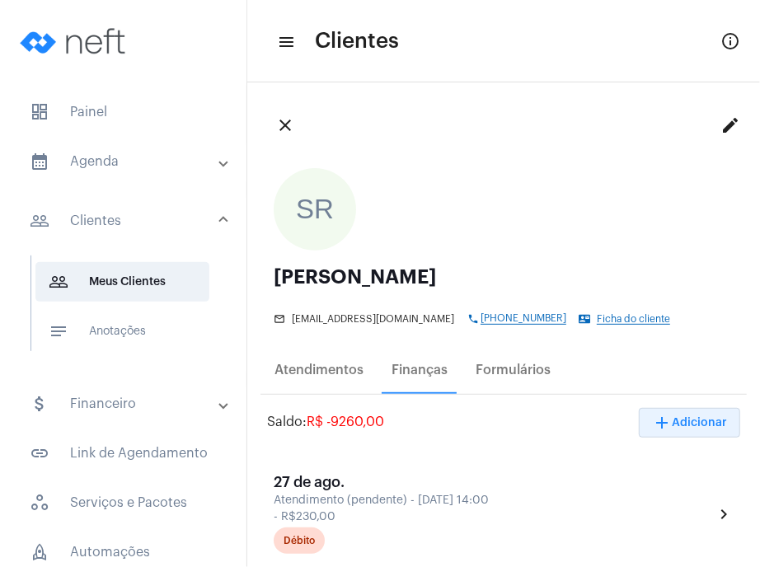
click at [673, 414] on button "add Adicionar" at bounding box center [689, 423] width 101 height 30
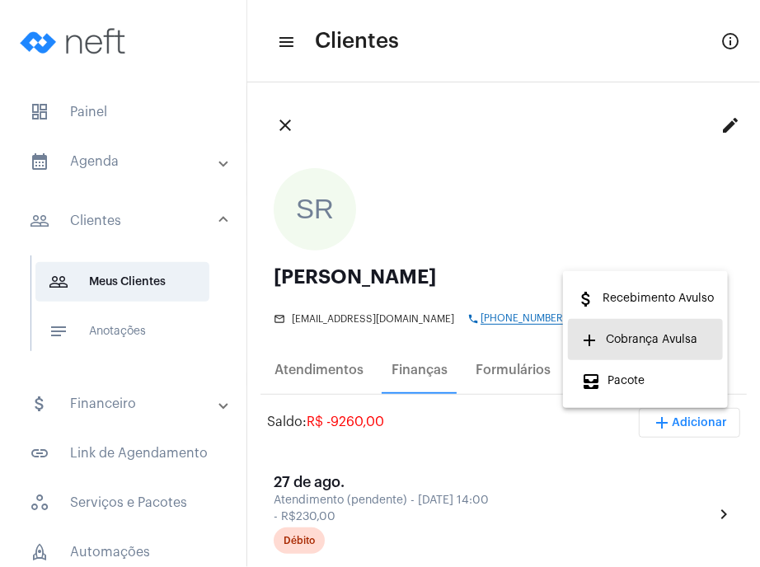
click at [661, 343] on span "add Cobrança Avulsa" at bounding box center [639, 340] width 116 height 30
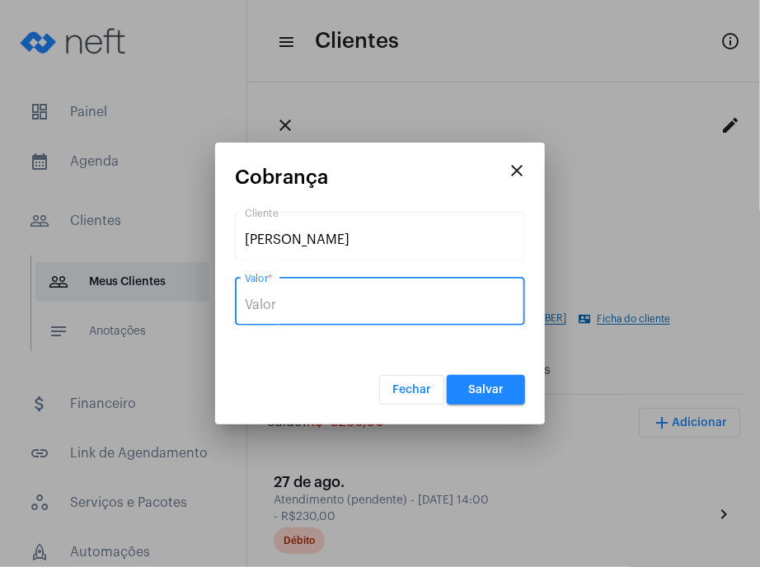
click at [431, 303] on input "Valor *" at bounding box center [380, 305] width 270 height 15
type input "R$ 920"
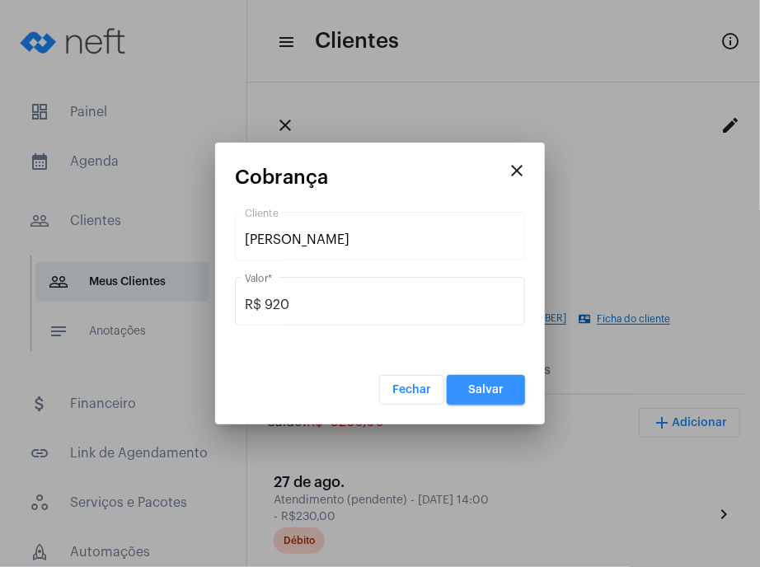
click at [514, 380] on button "Salvar" at bounding box center [486, 390] width 78 height 30
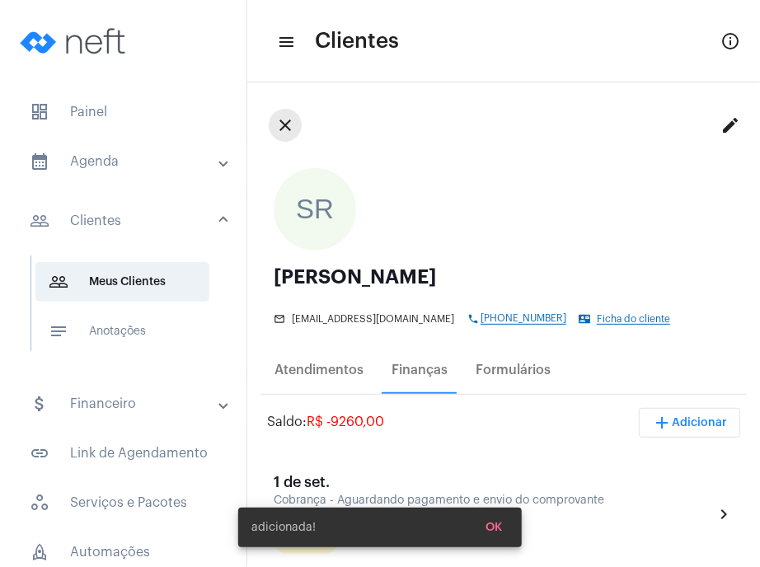
click at [292, 129] on mat-icon "close" at bounding box center [285, 125] width 20 height 20
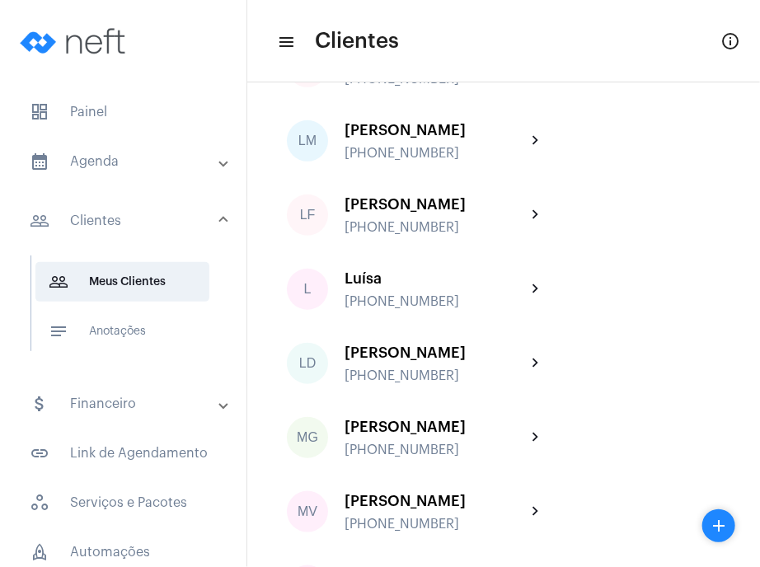
scroll to position [2075, 0]
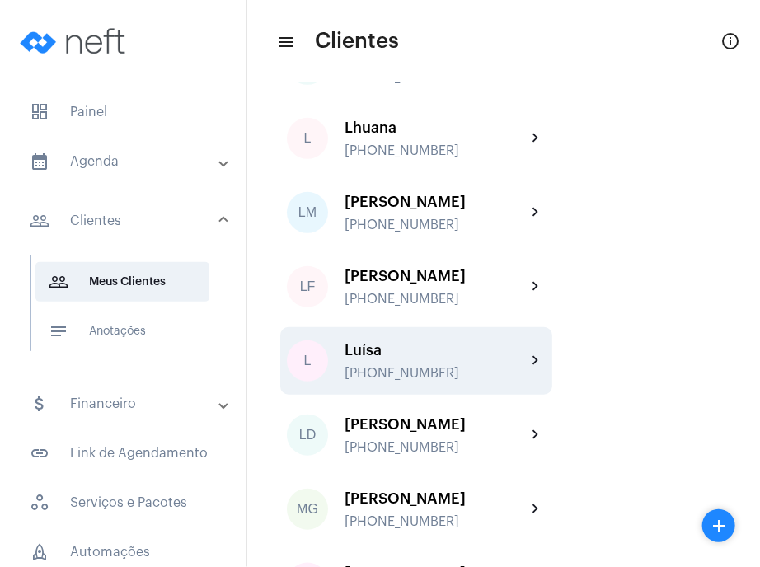
click at [514, 359] on div "Luísa" at bounding box center [435, 350] width 181 height 16
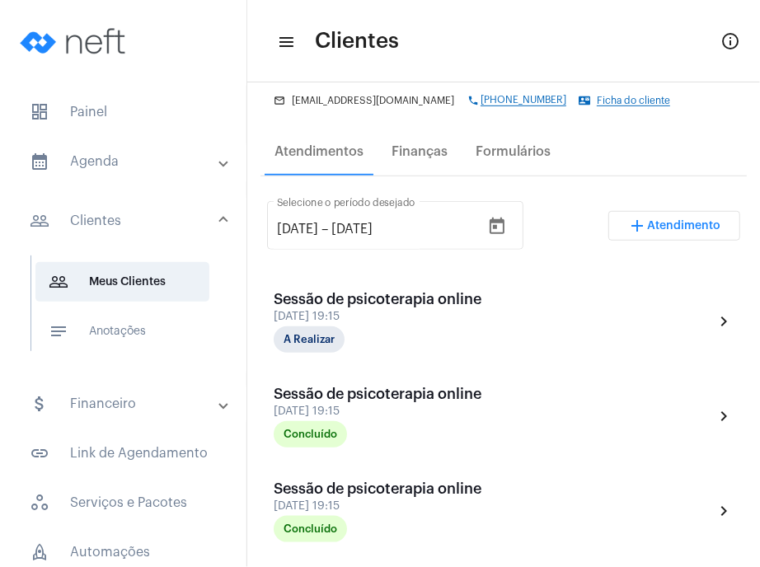
scroll to position [543, 0]
